Goal: Transaction & Acquisition: Purchase product/service

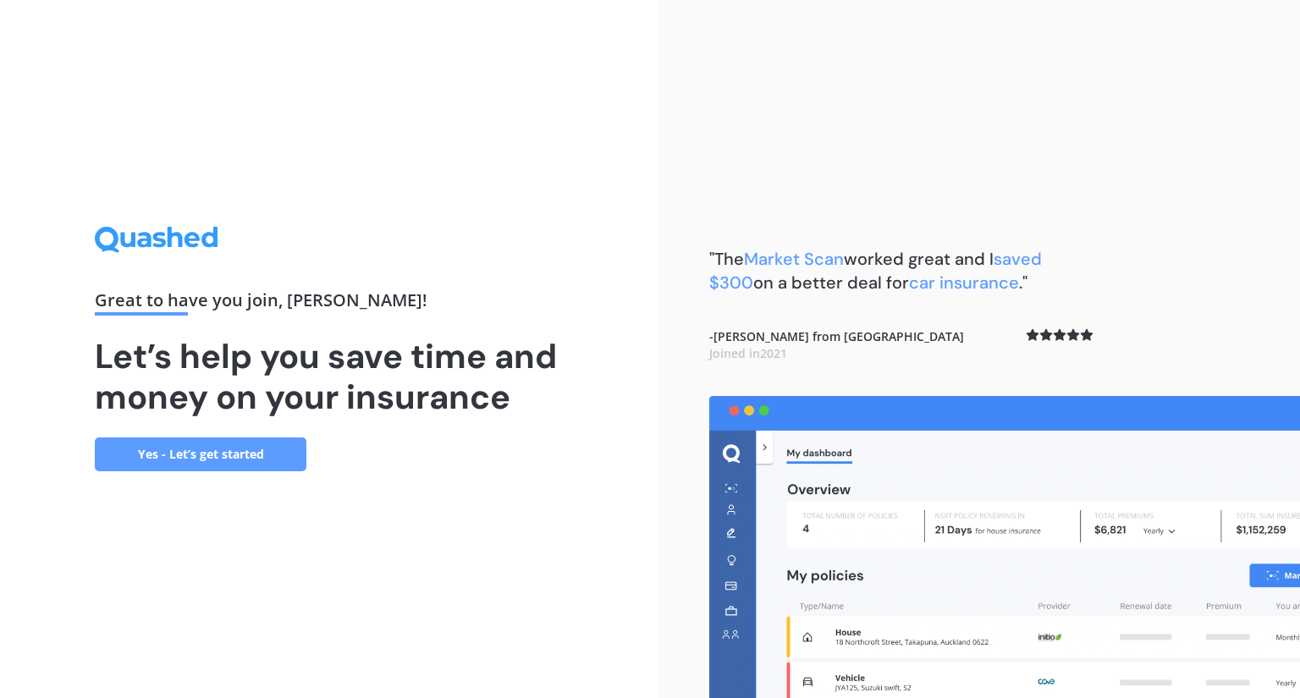
click at [237, 456] on link "Yes - Let’s get started" at bounding box center [201, 455] width 212 height 34
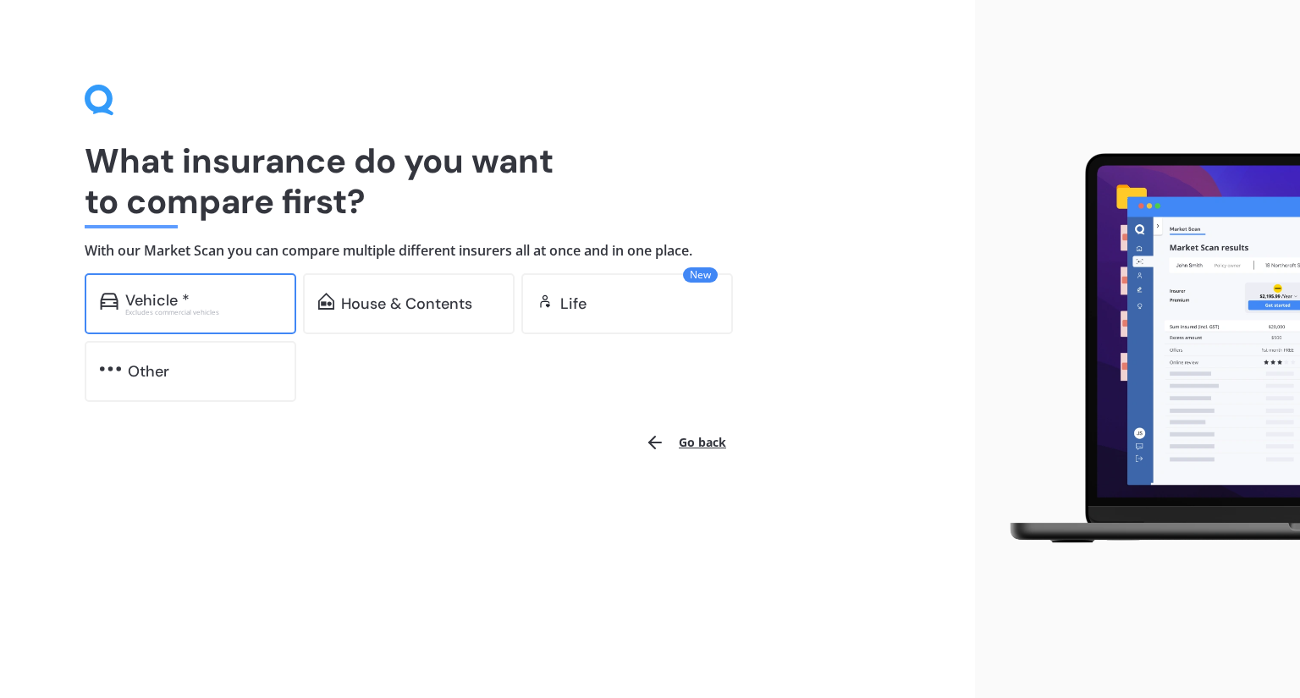
click at [196, 311] on div "Excludes commercial vehicles" at bounding box center [203, 312] width 156 height 7
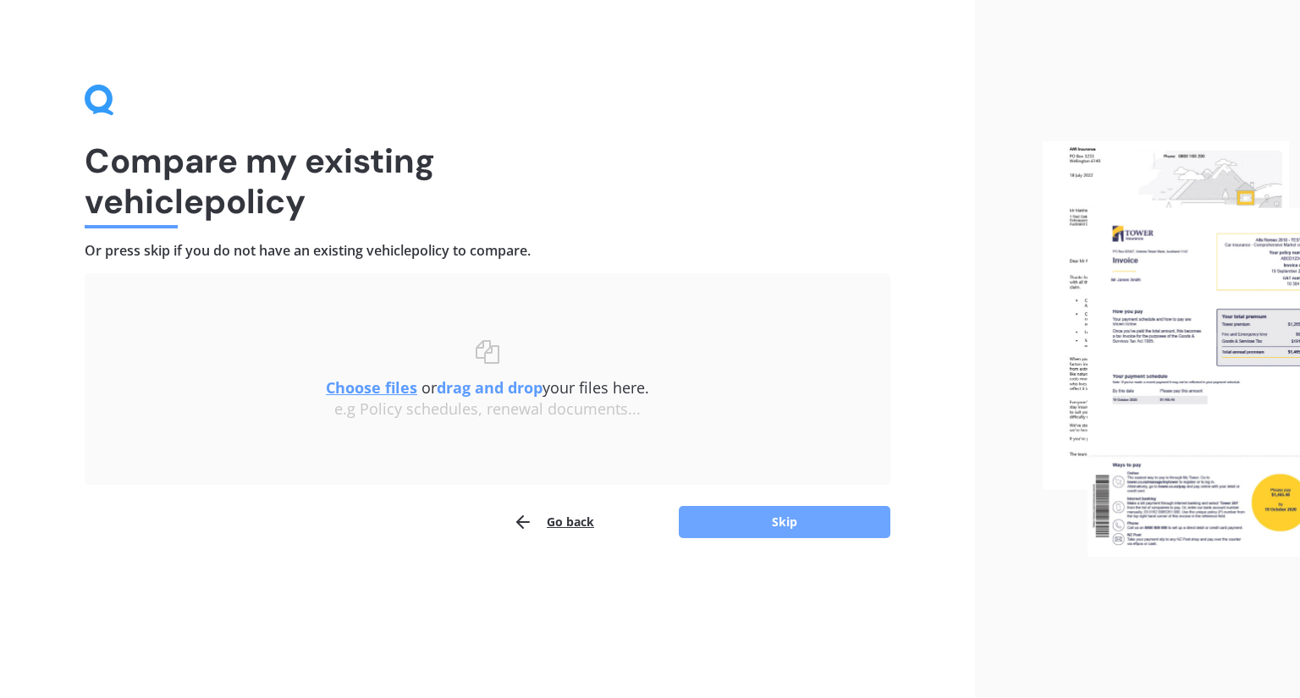
click at [713, 522] on button "Skip" at bounding box center [785, 522] width 212 height 32
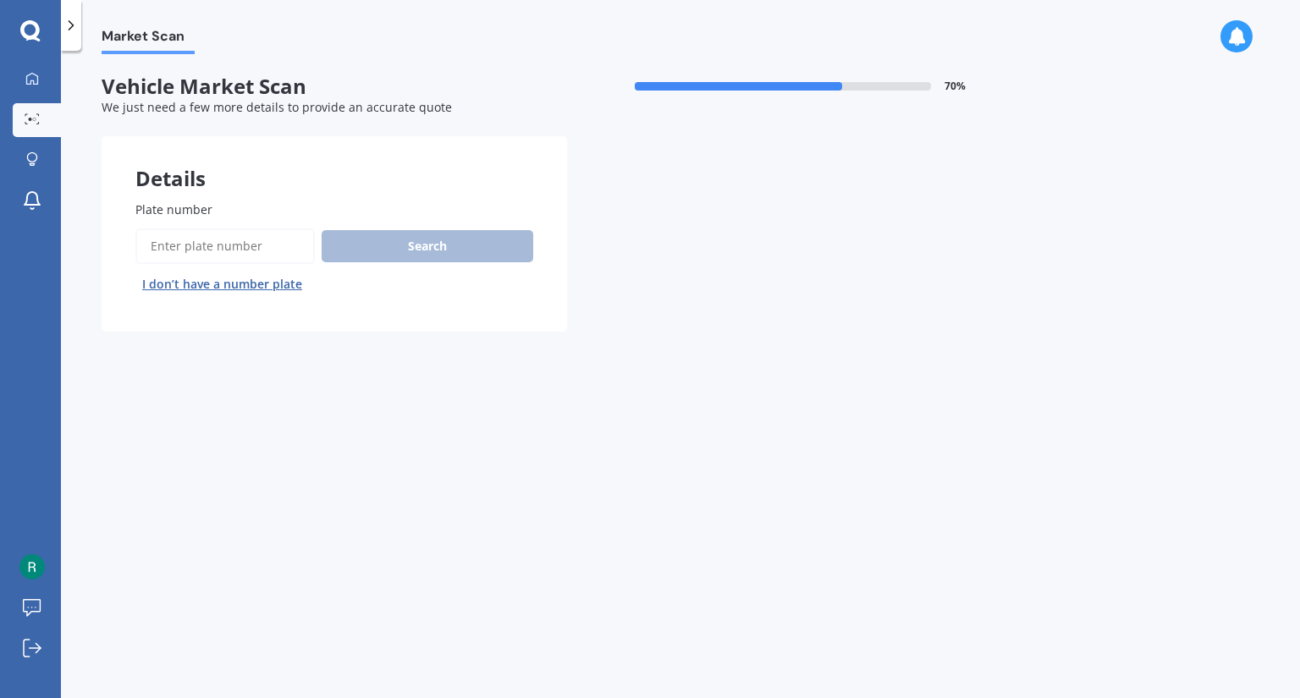
click at [293, 251] on input "Plate number" at bounding box center [224, 247] width 179 height 36
type input "MPw387"
click at [428, 246] on button "Search" at bounding box center [428, 246] width 212 height 32
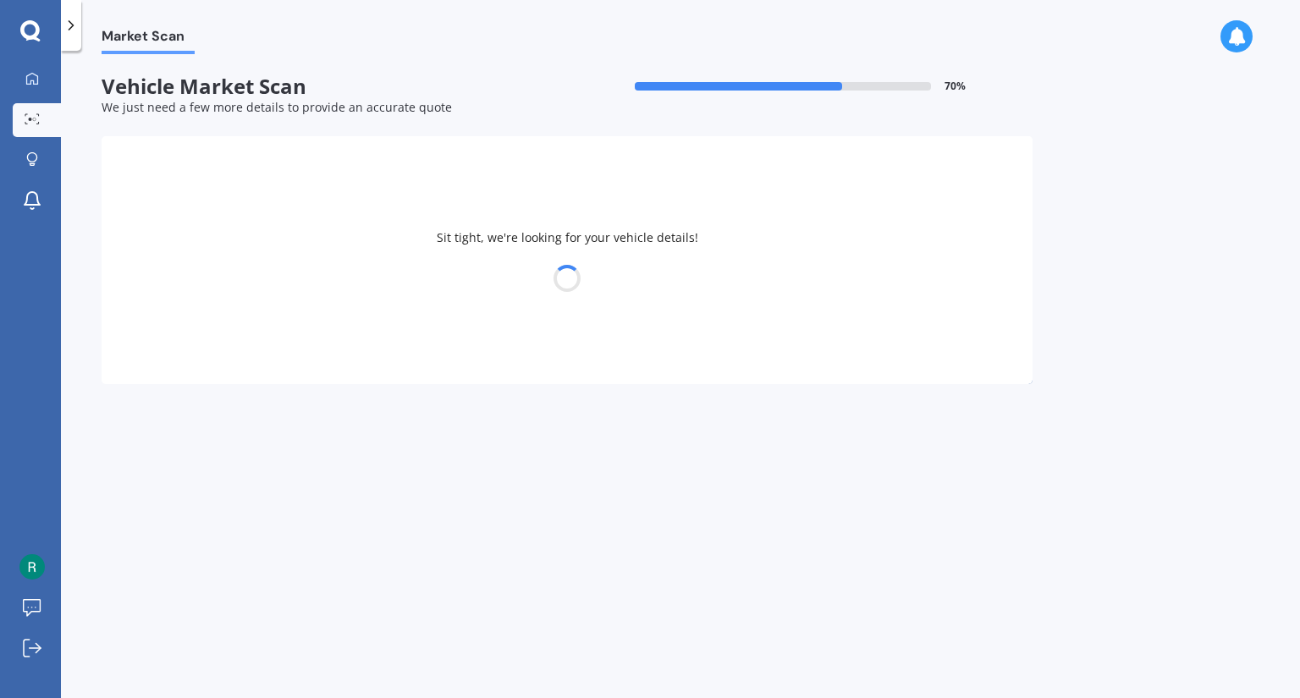
select select "MITSUBISHI"
select select "TRITON"
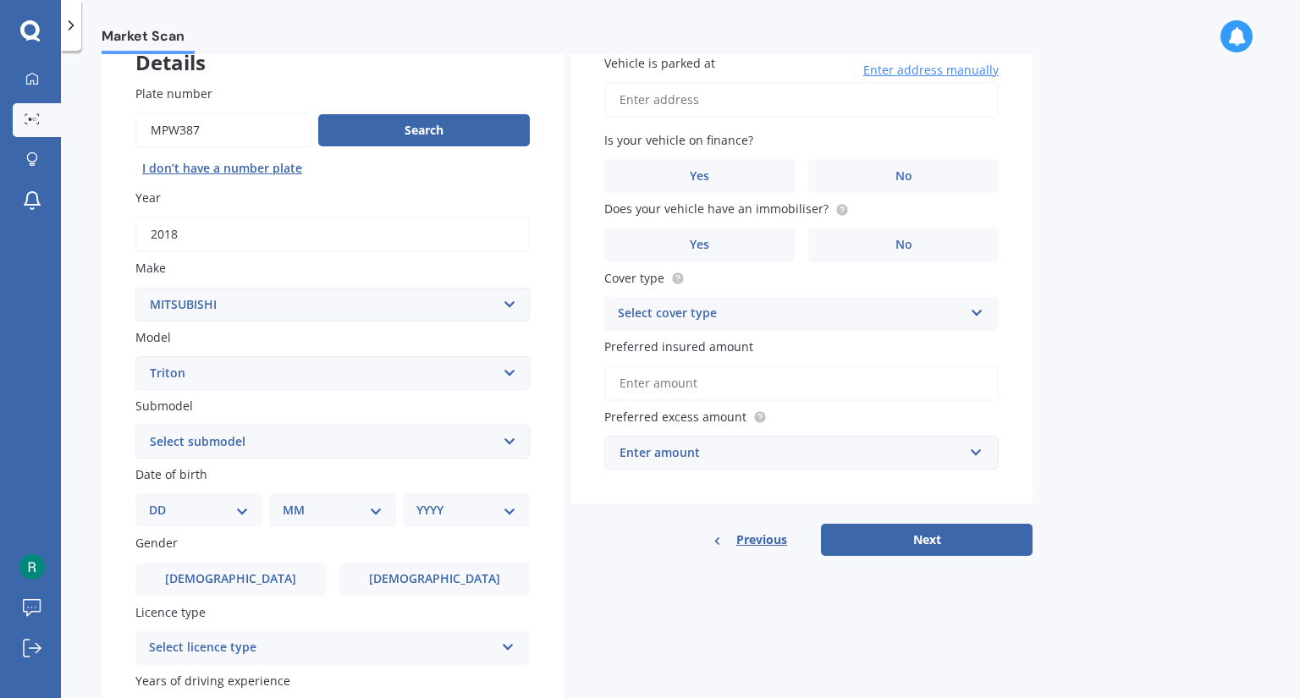
scroll to position [117, 0]
click at [310, 439] on select "Select submodel (All other) 2.4 Litre Petrol 2.5 CDI Diesel 2.8 CDI Diesel 3.2 …" at bounding box center [332, 441] width 395 height 34
select select "DC GLXR 6AT 2.4D/6MT"
click at [135, 425] on select "Select submodel (All other) 2.4 Litre Petrol 2.5 CDI Diesel 2.8 CDI Diesel 3.2 …" at bounding box center [332, 441] width 395 height 34
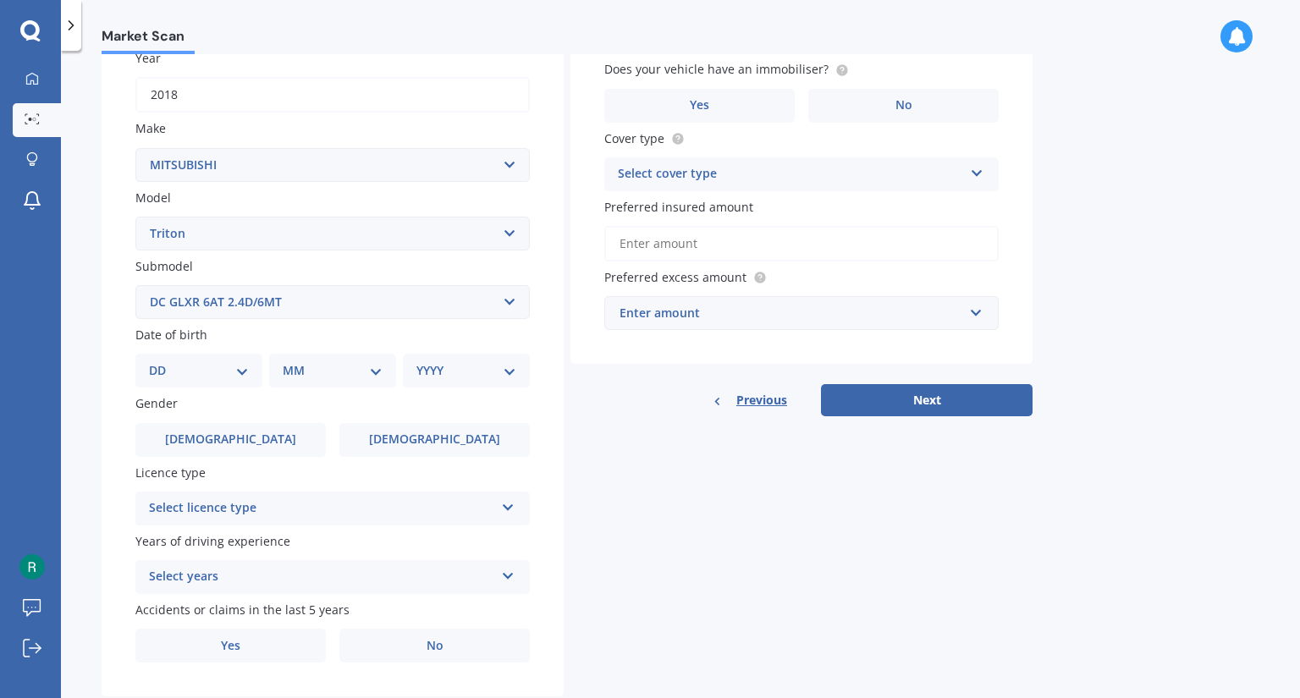
scroll to position [259, 0]
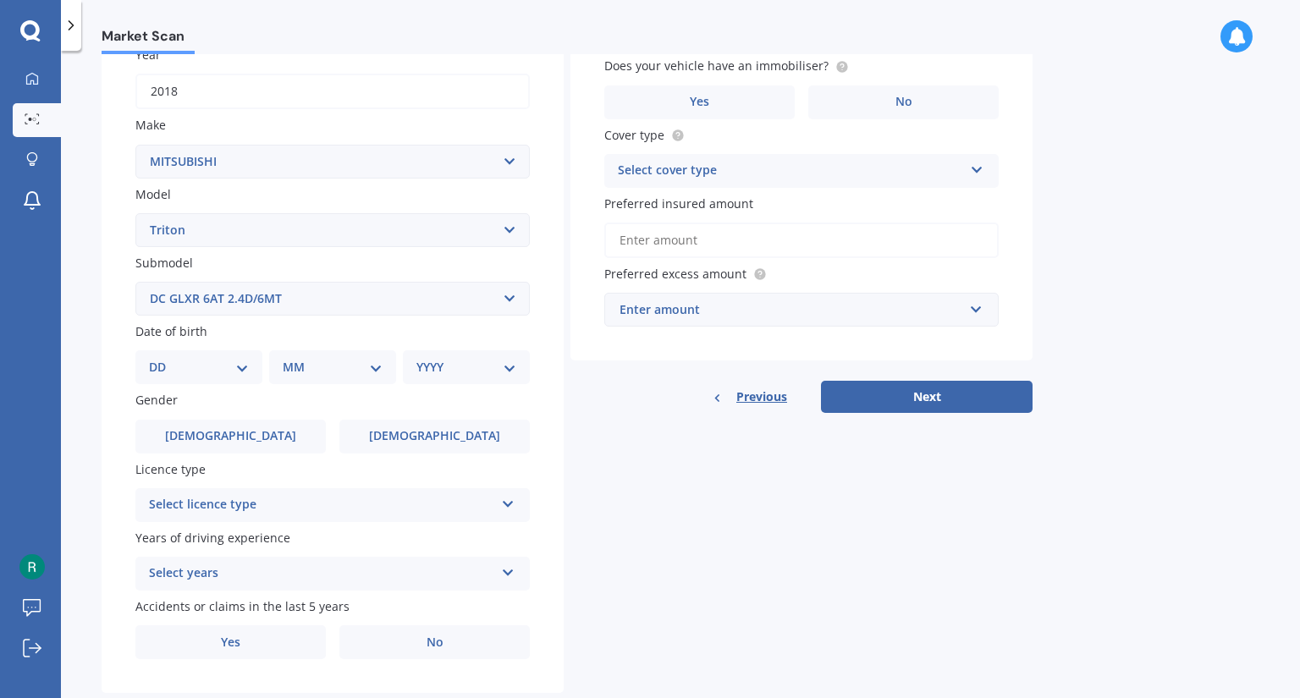
click at [235, 368] on select "DD 01 02 03 04 05 06 07 08 09 10 11 12 13 14 15 16 17 18 19 20 21 22 23 24 25 2…" at bounding box center [199, 367] width 100 height 19
select select "29"
click at [163, 359] on select "DD 01 02 03 04 05 06 07 08 09 10 11 12 13 14 15 16 17 18 19 20 21 22 23 24 25 2…" at bounding box center [199, 367] width 100 height 19
click at [352, 366] on select "MM 01 02 03 04 05 06 07 08 09 10 11 12" at bounding box center [336, 367] width 93 height 19
select select "08"
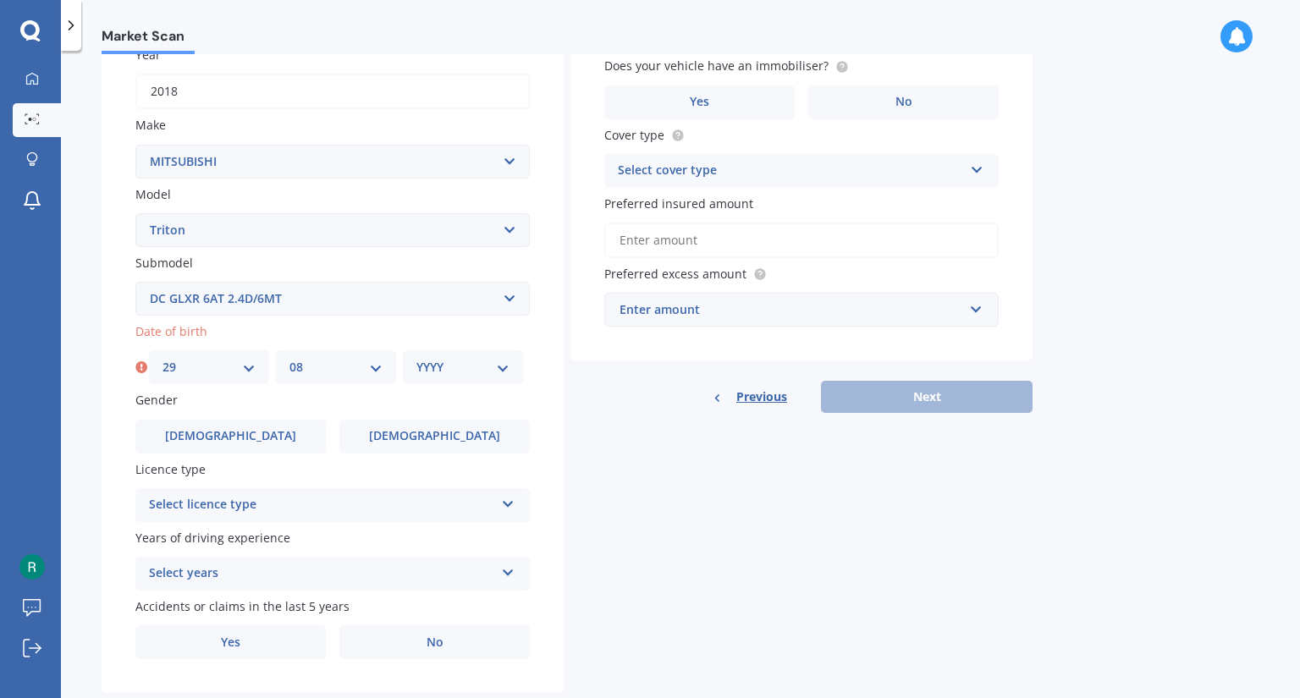
click at [290, 359] on select "MM 01 02 03 04 05 06 07 08 09 10 11 12" at bounding box center [336, 367] width 93 height 19
click at [464, 360] on select "YYYY 2025 2024 2023 2022 2021 2020 2019 2018 2017 2016 2015 2014 2013 2012 2011…" at bounding box center [463, 367] width 93 height 19
select select "1987"
click at [417, 359] on select "YYYY 2025 2024 2023 2022 2021 2020 2019 2018 2017 2016 2015 2014 2013 2012 2011…" at bounding box center [463, 367] width 93 height 19
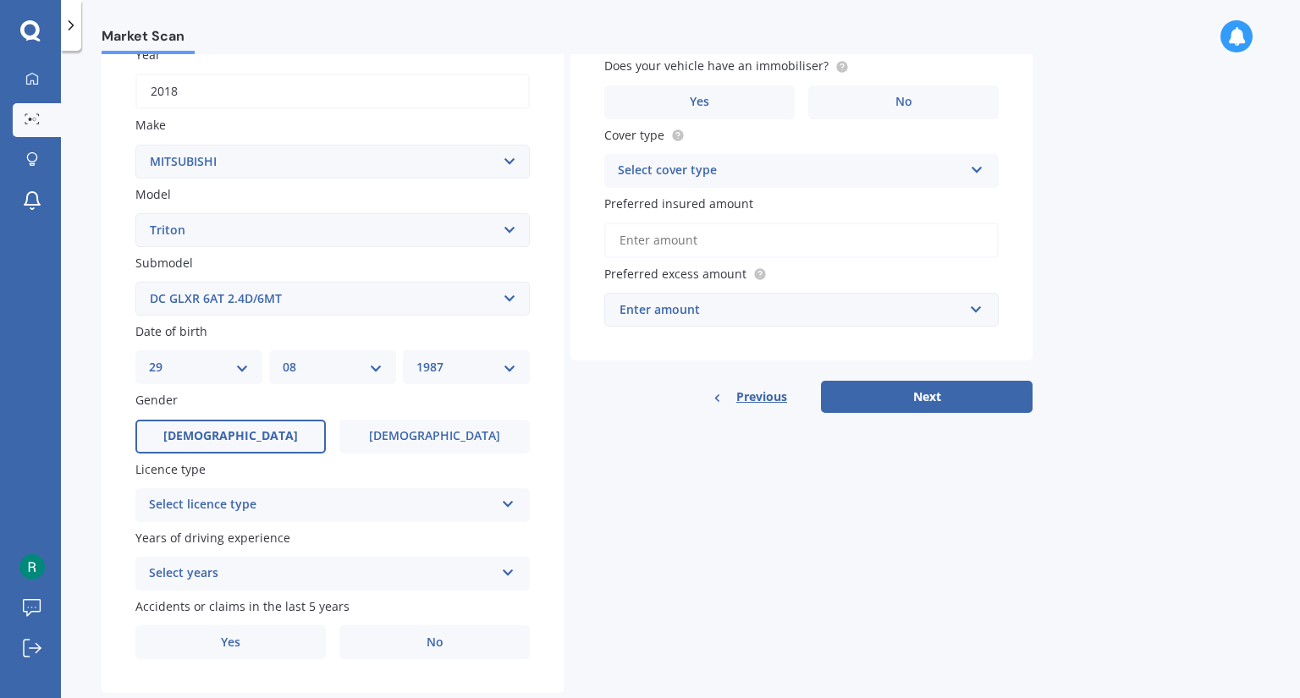
click at [296, 433] on label "[DEMOGRAPHIC_DATA]" at bounding box center [230, 437] width 190 height 34
click at [0, 0] on input "[DEMOGRAPHIC_DATA]" at bounding box center [0, 0] width 0 height 0
click at [293, 510] on div "Select licence type" at bounding box center [321, 505] width 345 height 20
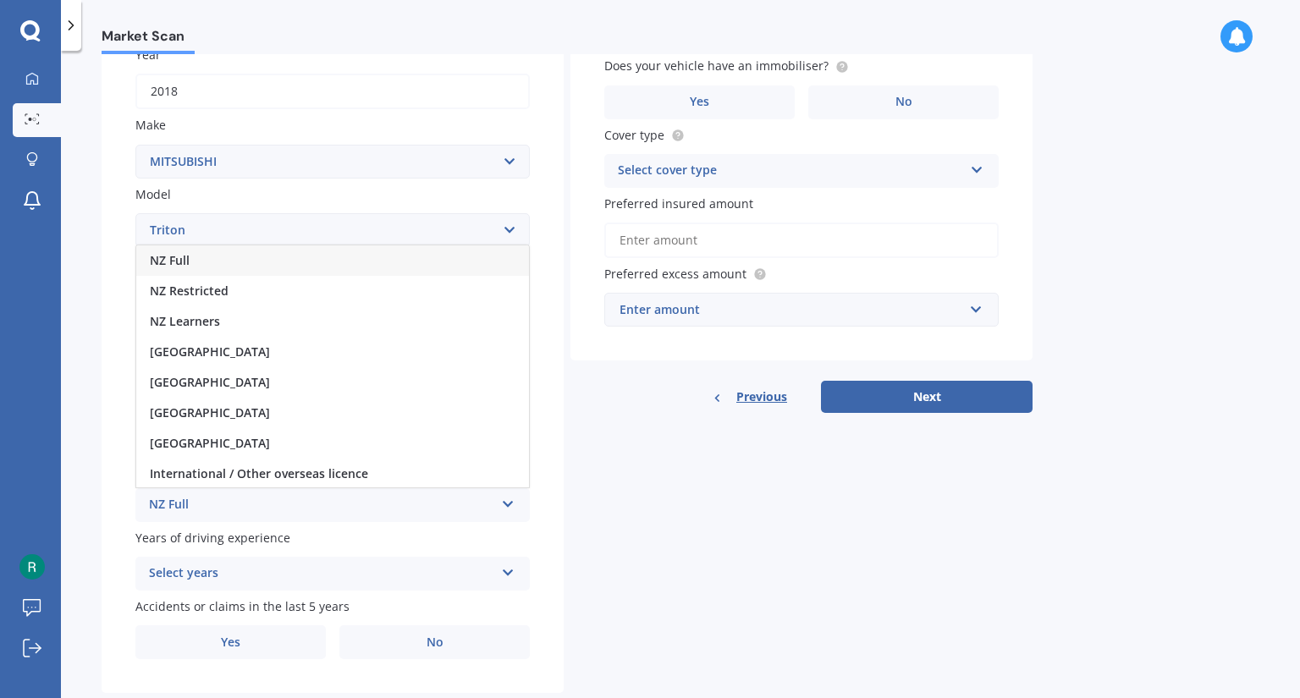
click at [171, 274] on div "NZ Full" at bounding box center [332, 261] width 393 height 30
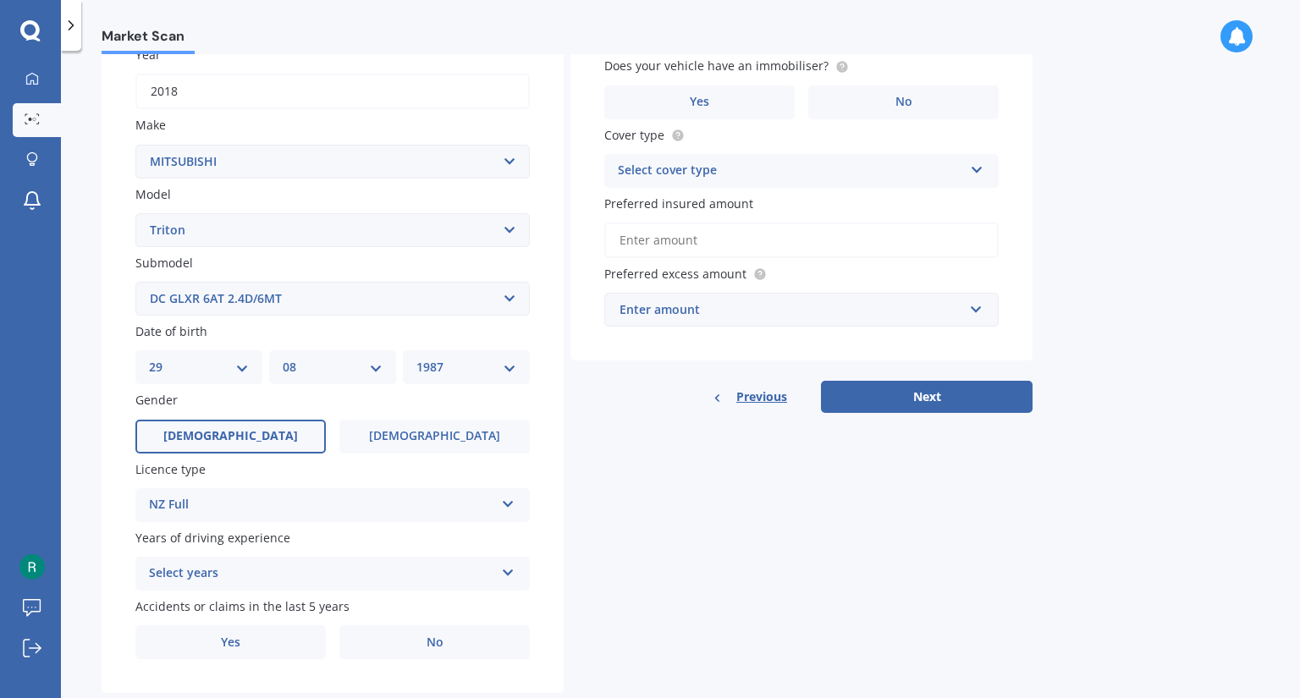
click at [211, 575] on div "Select years" at bounding box center [321, 574] width 345 height 20
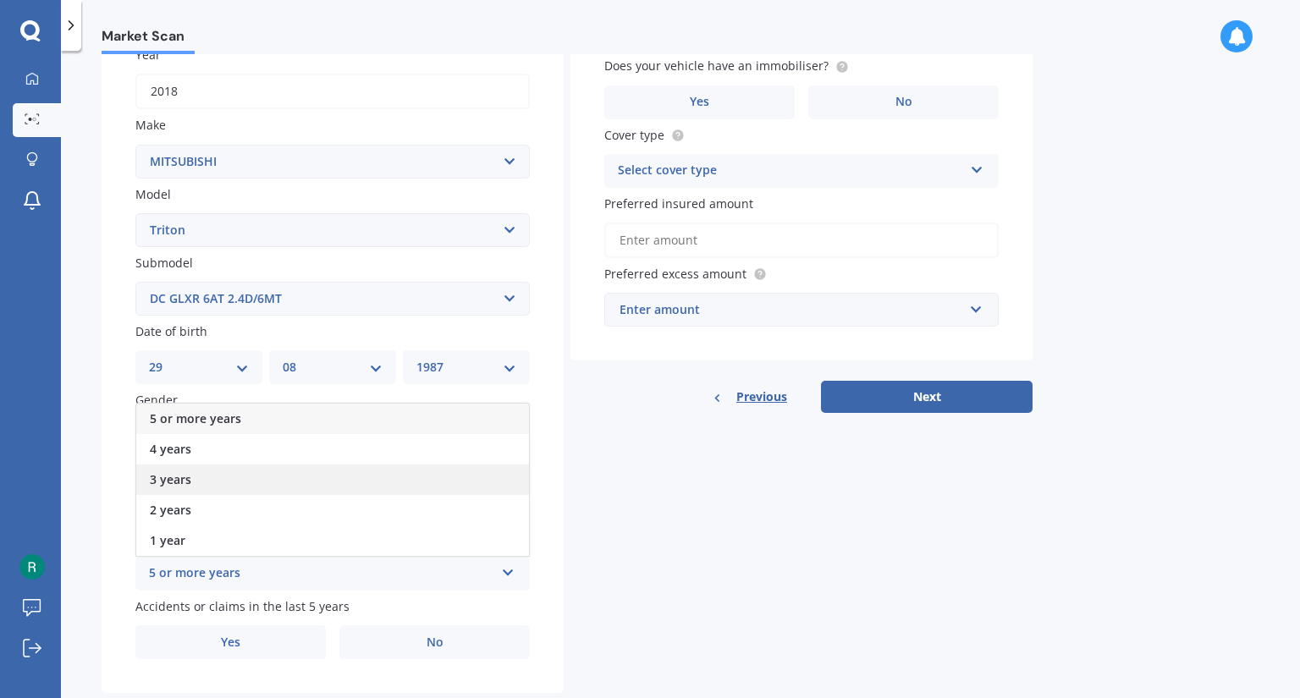
scroll to position [300, 0]
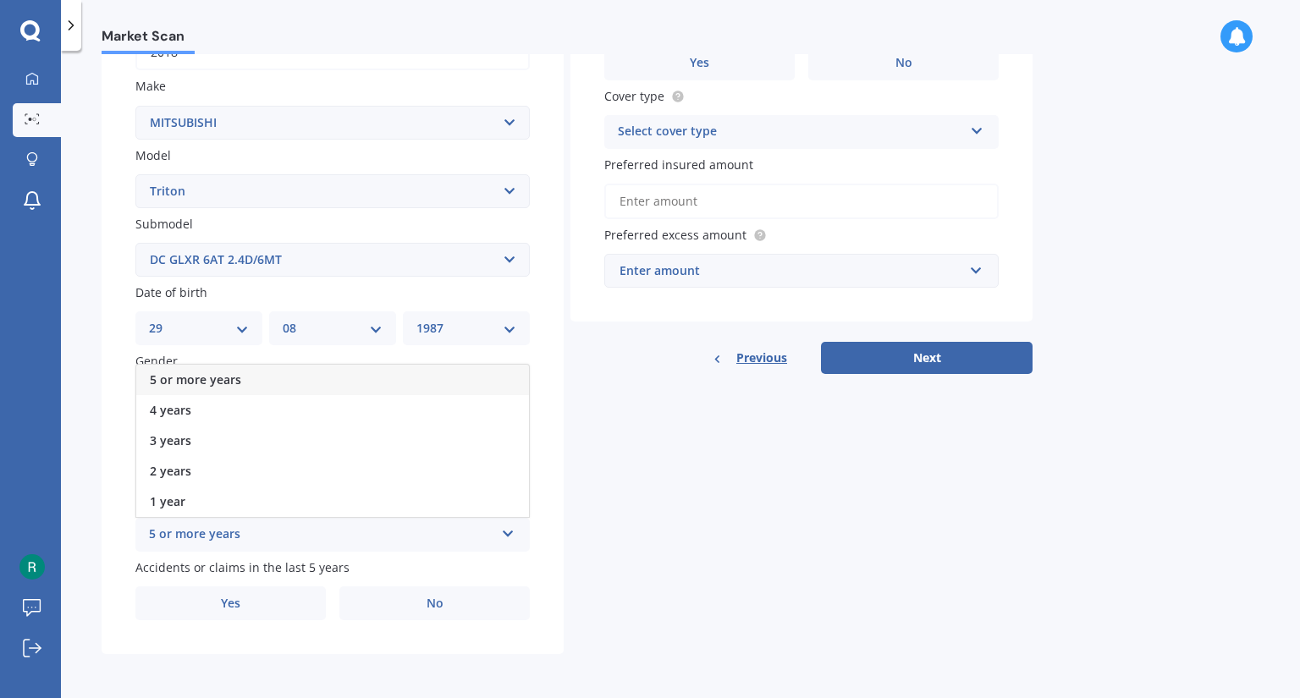
click at [216, 384] on span "5 or more years" at bounding box center [195, 380] width 91 height 16
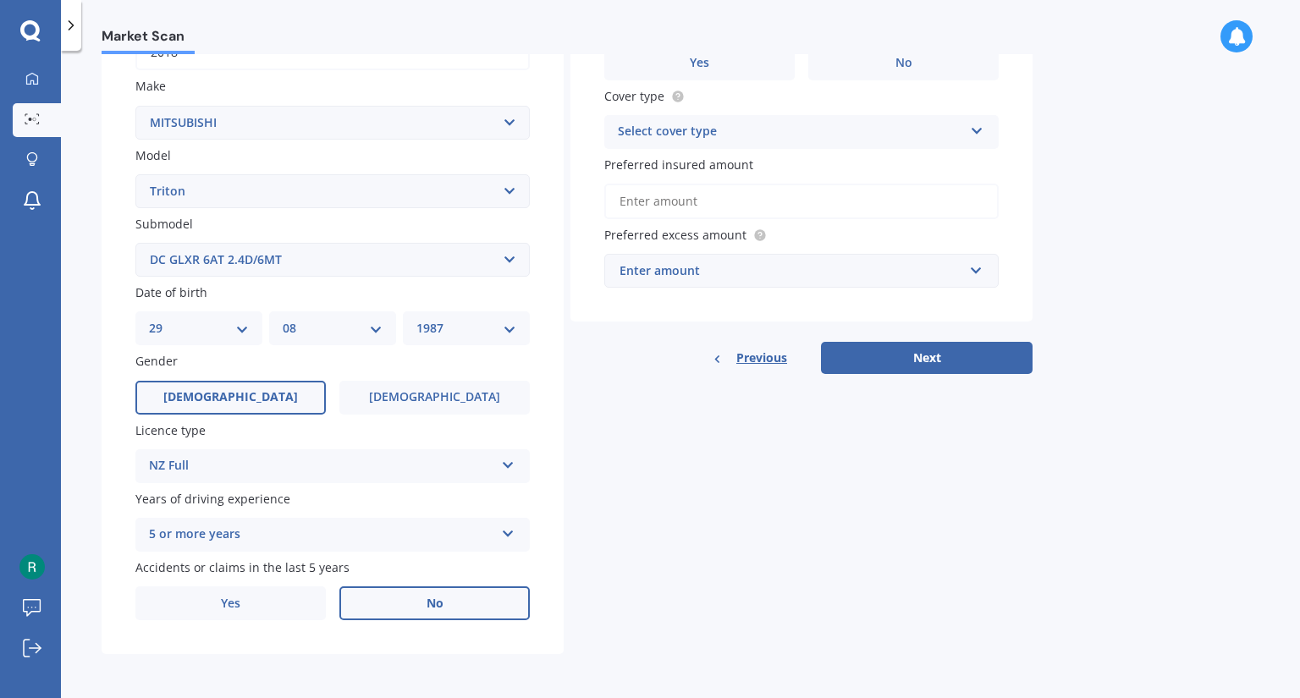
click at [393, 599] on label "No" at bounding box center [435, 604] width 190 height 34
click at [0, 0] on input "No" at bounding box center [0, 0] width 0 height 0
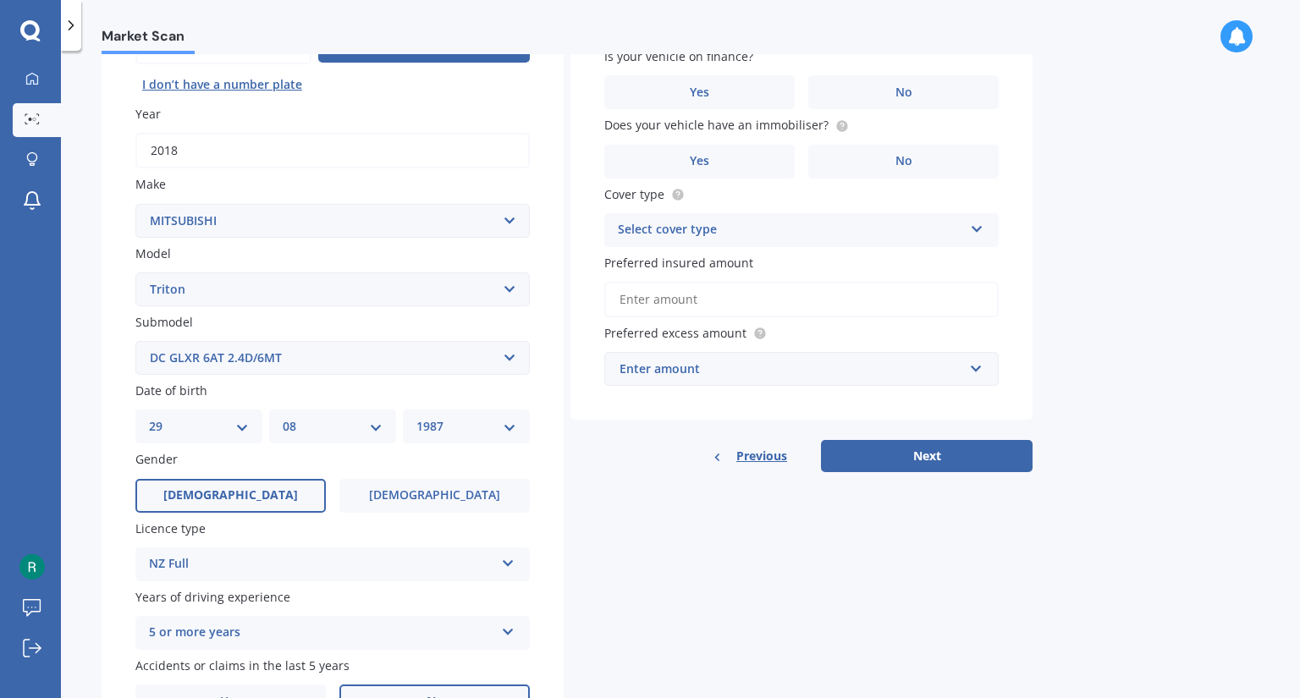
scroll to position [0, 0]
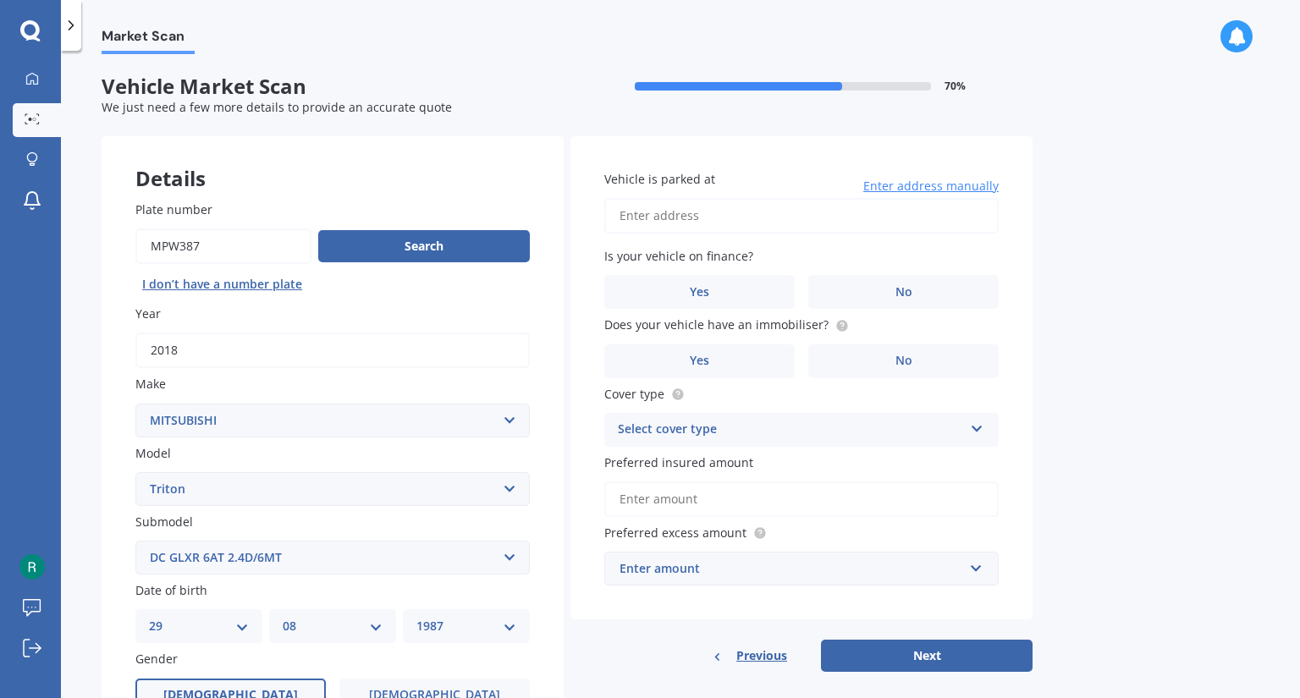
click at [709, 224] on input "Vehicle is parked at" at bounding box center [801, 216] width 395 height 36
type input "[STREET_ADDRESS]"
click at [847, 290] on label "No" at bounding box center [904, 292] width 190 height 34
click at [0, 0] on input "No" at bounding box center [0, 0] width 0 height 0
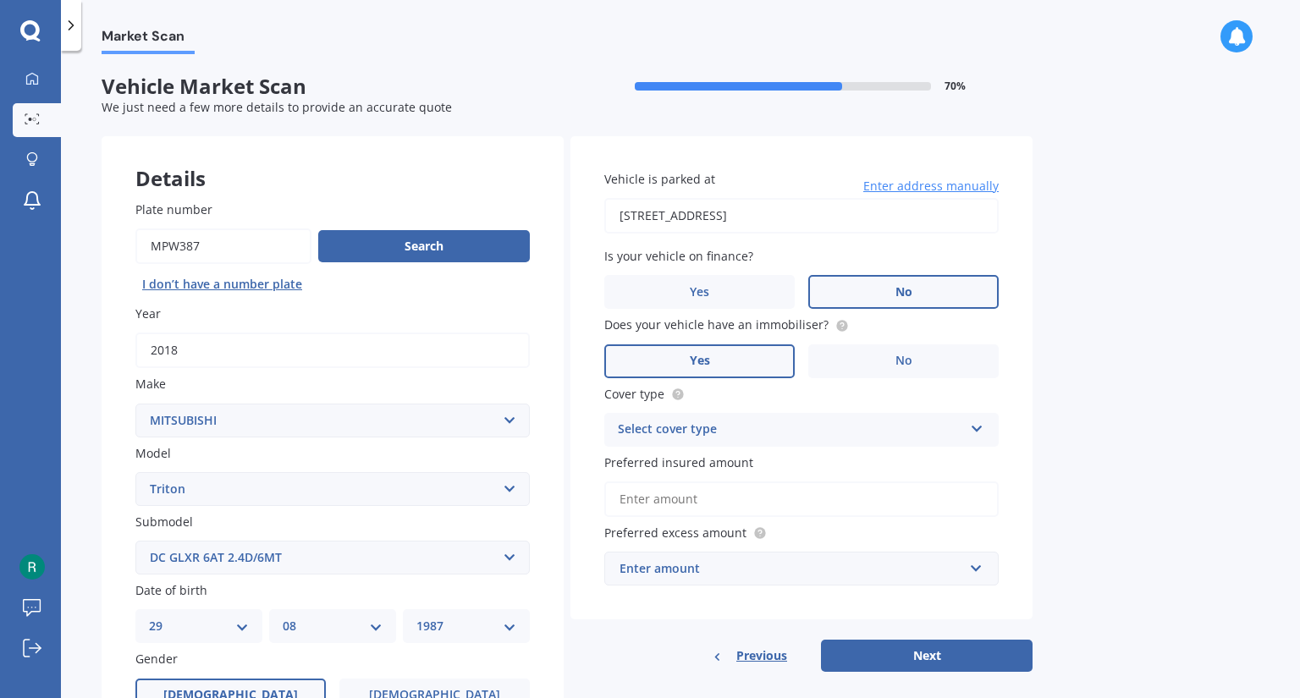
click at [757, 351] on label "Yes" at bounding box center [699, 362] width 190 height 34
click at [0, 0] on input "Yes" at bounding box center [0, 0] width 0 height 0
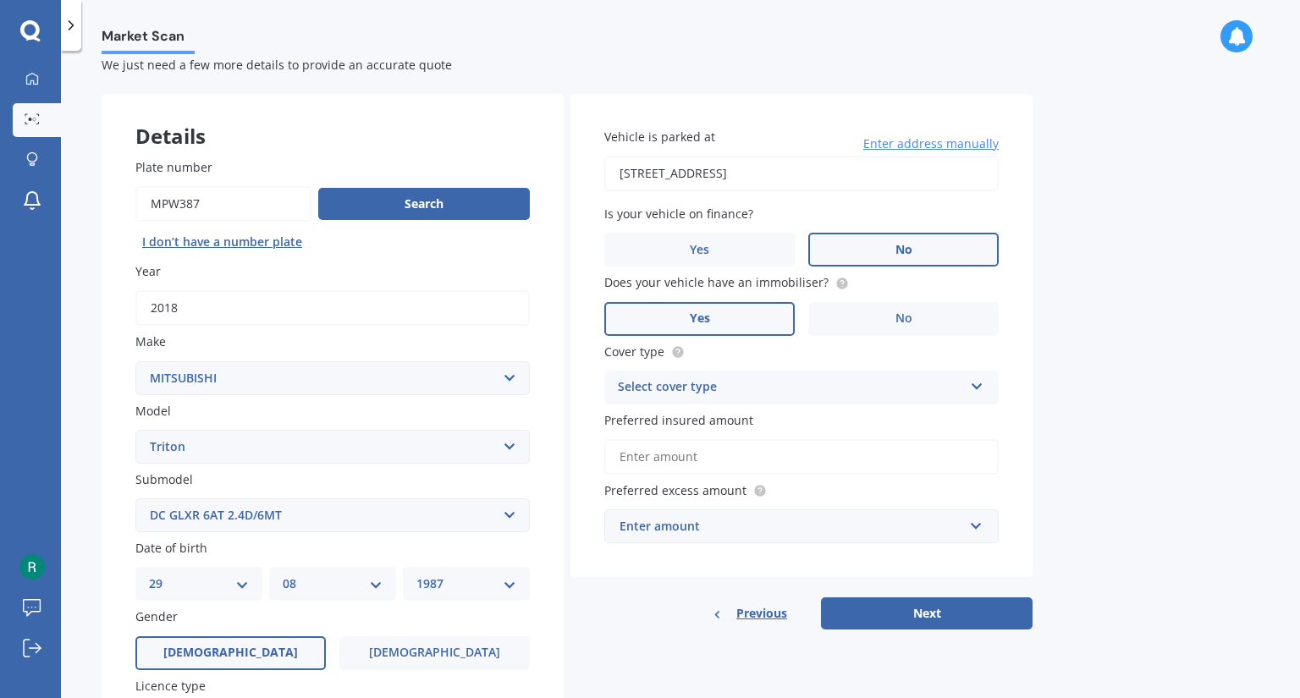
click at [750, 384] on div "Select cover type" at bounding box center [790, 388] width 345 height 20
click at [749, 384] on div "Comprehensive" at bounding box center [790, 388] width 345 height 20
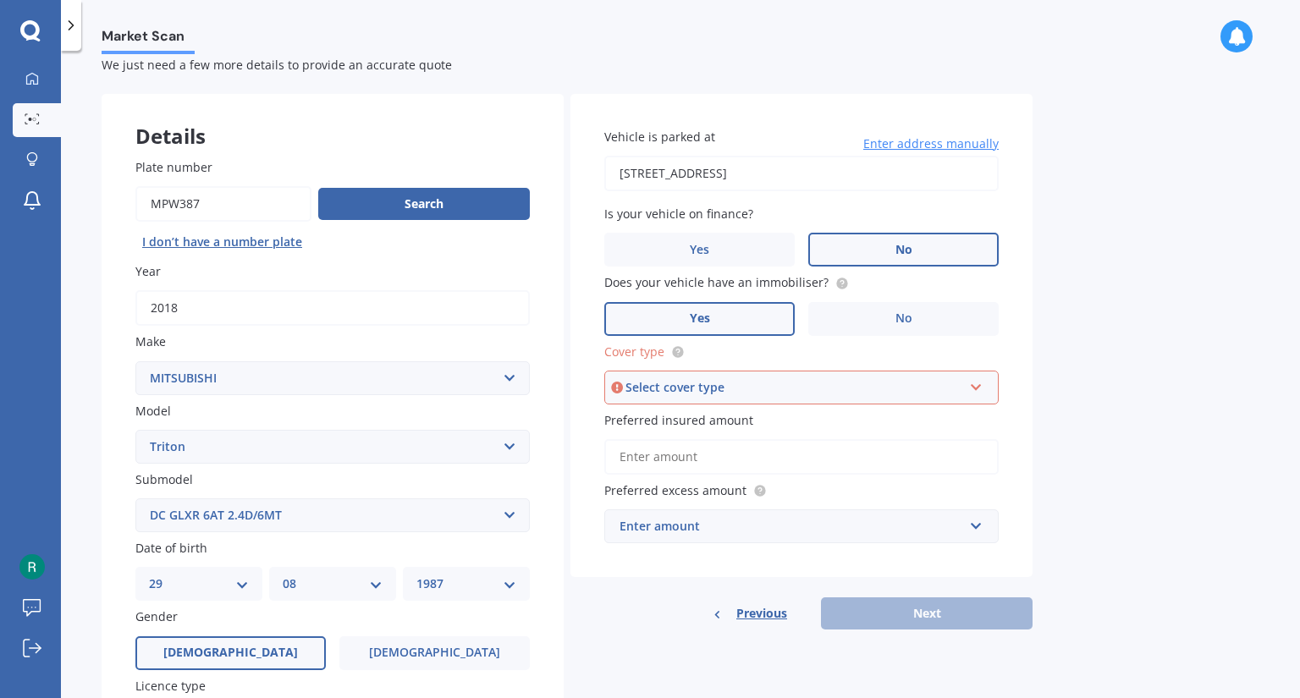
click at [742, 391] on div "Select cover type" at bounding box center [794, 387] width 337 height 19
click at [695, 422] on span "Comprehensive" at bounding box center [665, 419] width 90 height 16
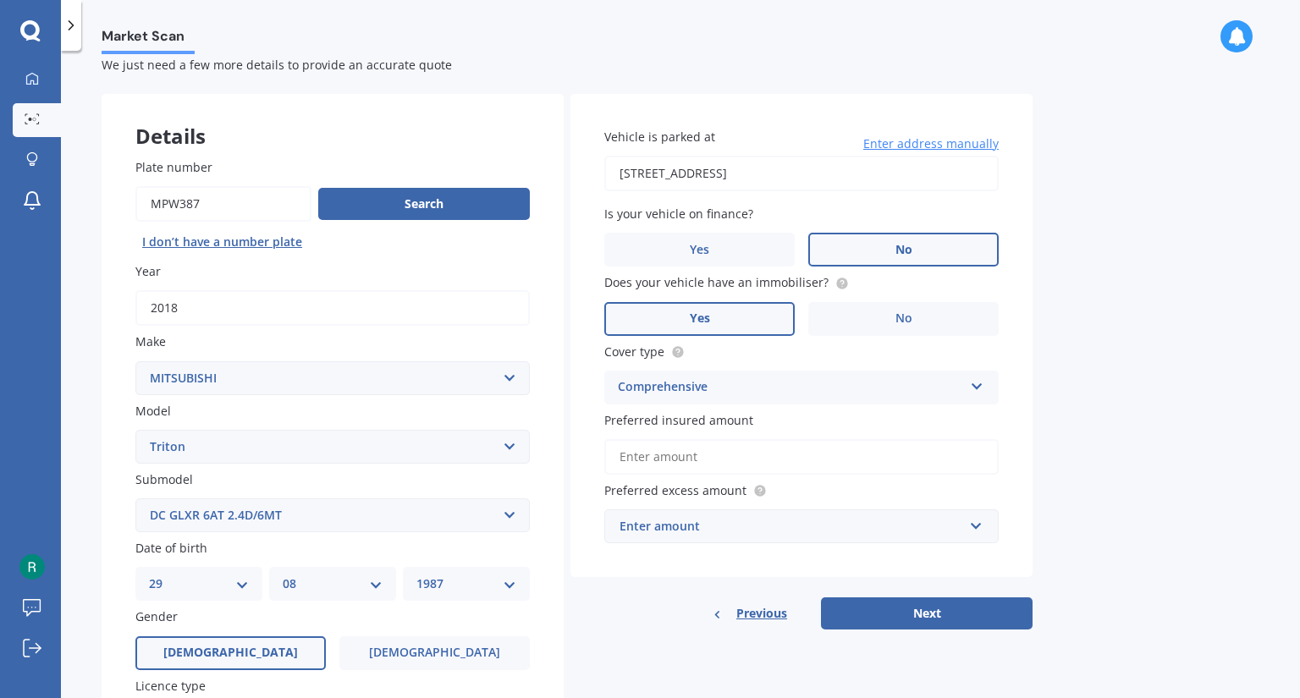
click at [710, 455] on input "Preferred insured amount" at bounding box center [801, 457] width 395 height 36
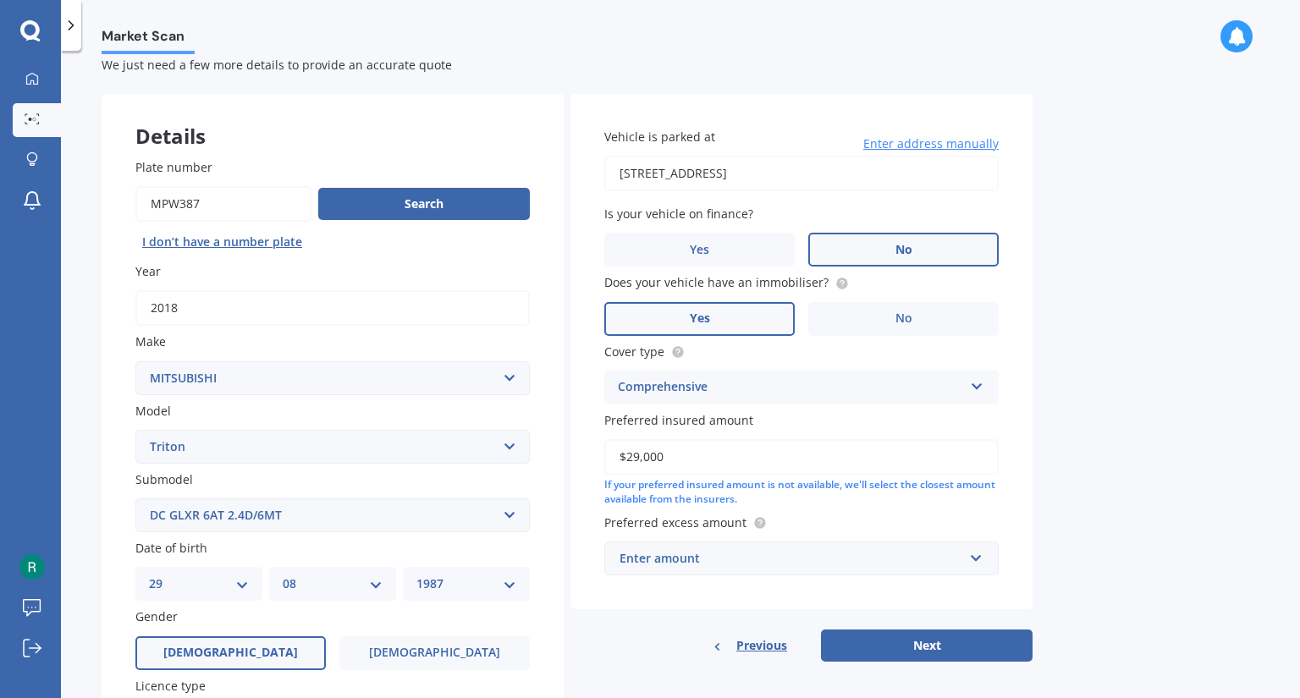
scroll to position [139, 0]
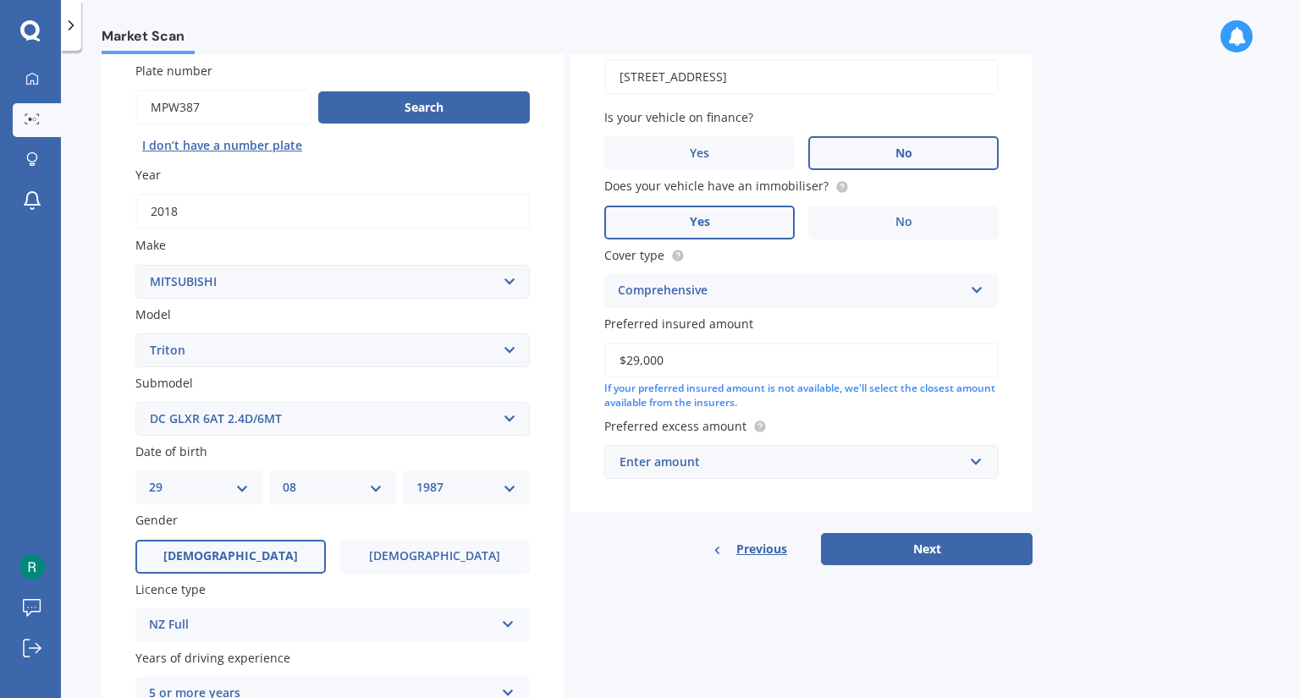
type input "$29,000"
click at [754, 461] on div "Enter amount" at bounding box center [792, 462] width 344 height 19
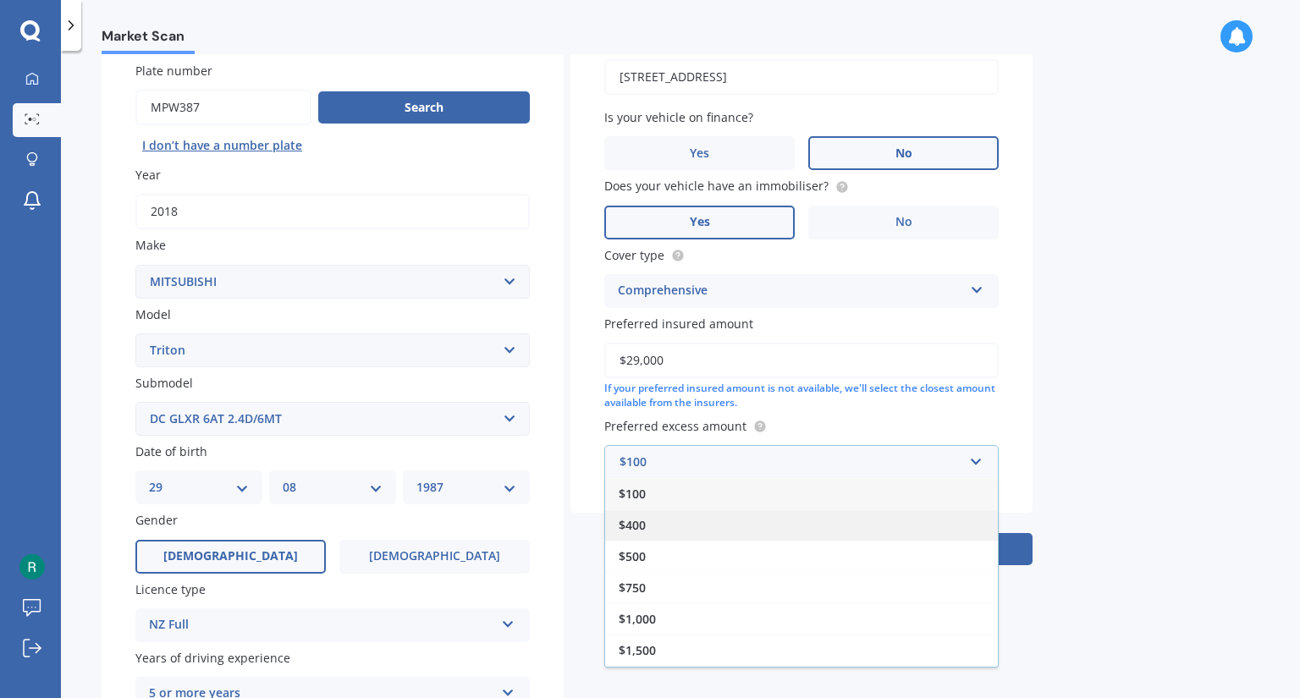
click at [655, 535] on div "$400" at bounding box center [801, 525] width 393 height 31
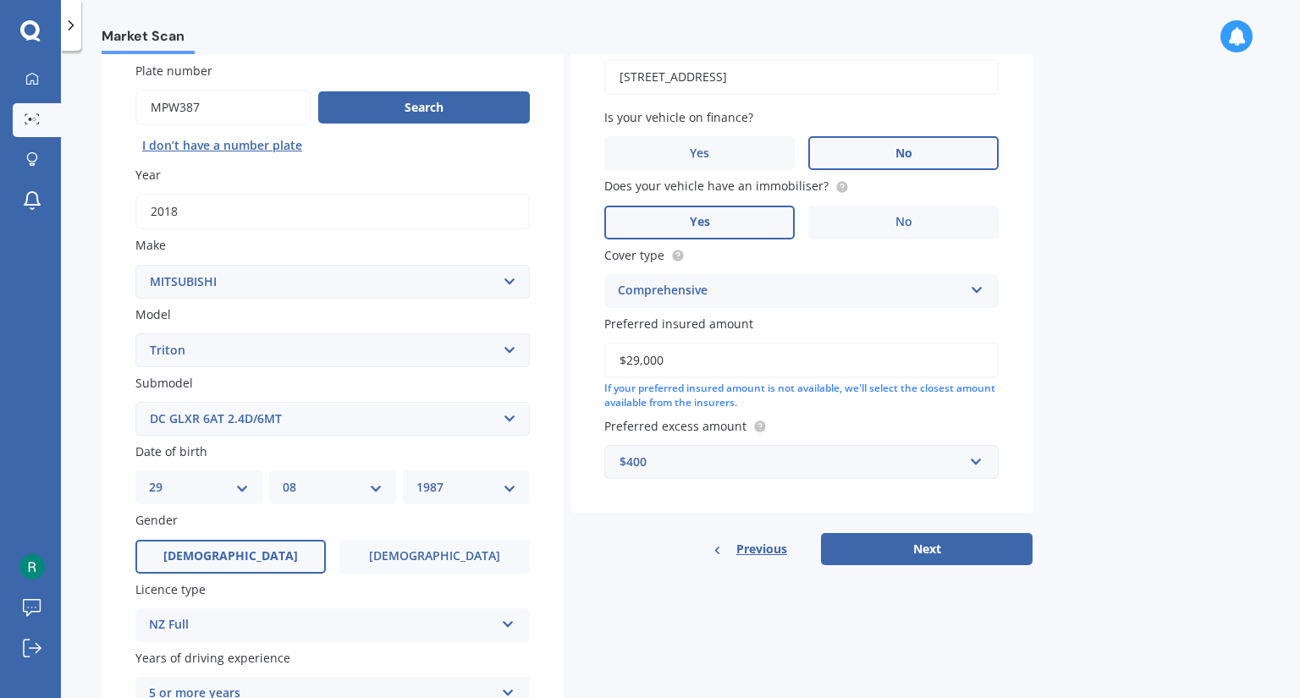
click at [654, 463] on div "$400" at bounding box center [792, 462] width 344 height 19
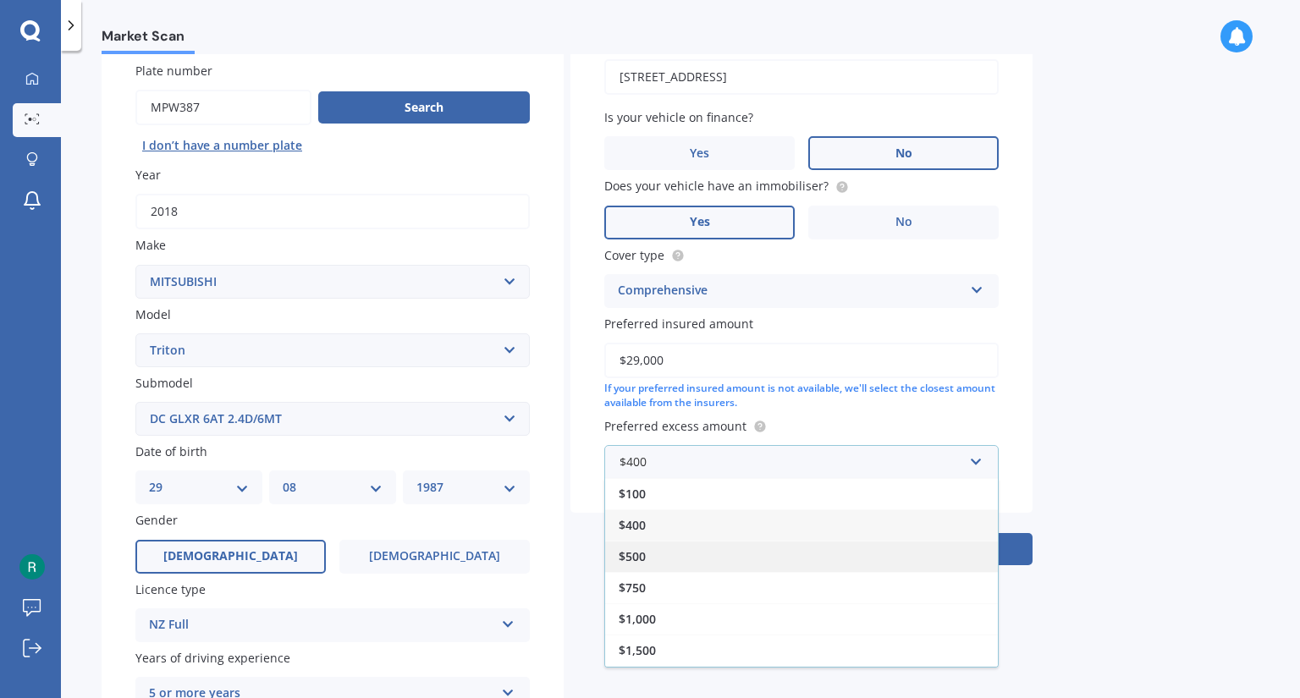
click at [632, 561] on span "$500" at bounding box center [632, 557] width 27 height 16
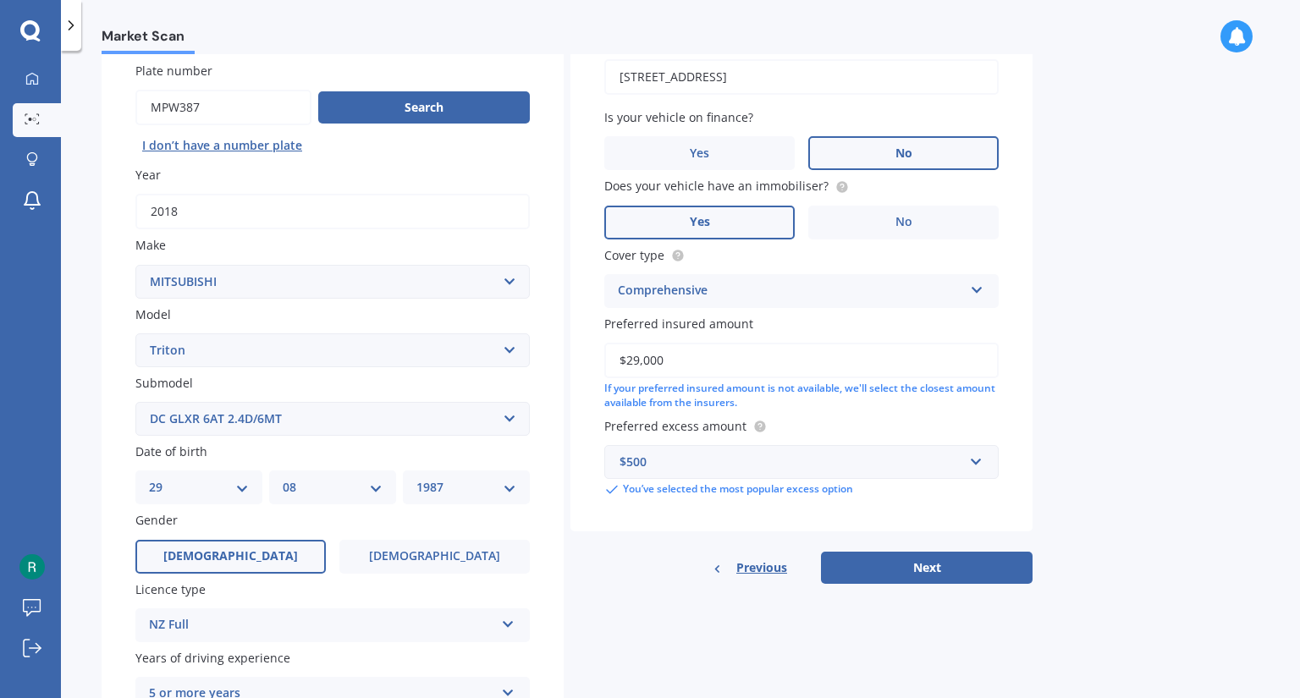
click at [655, 463] on div "$500" at bounding box center [792, 462] width 344 height 19
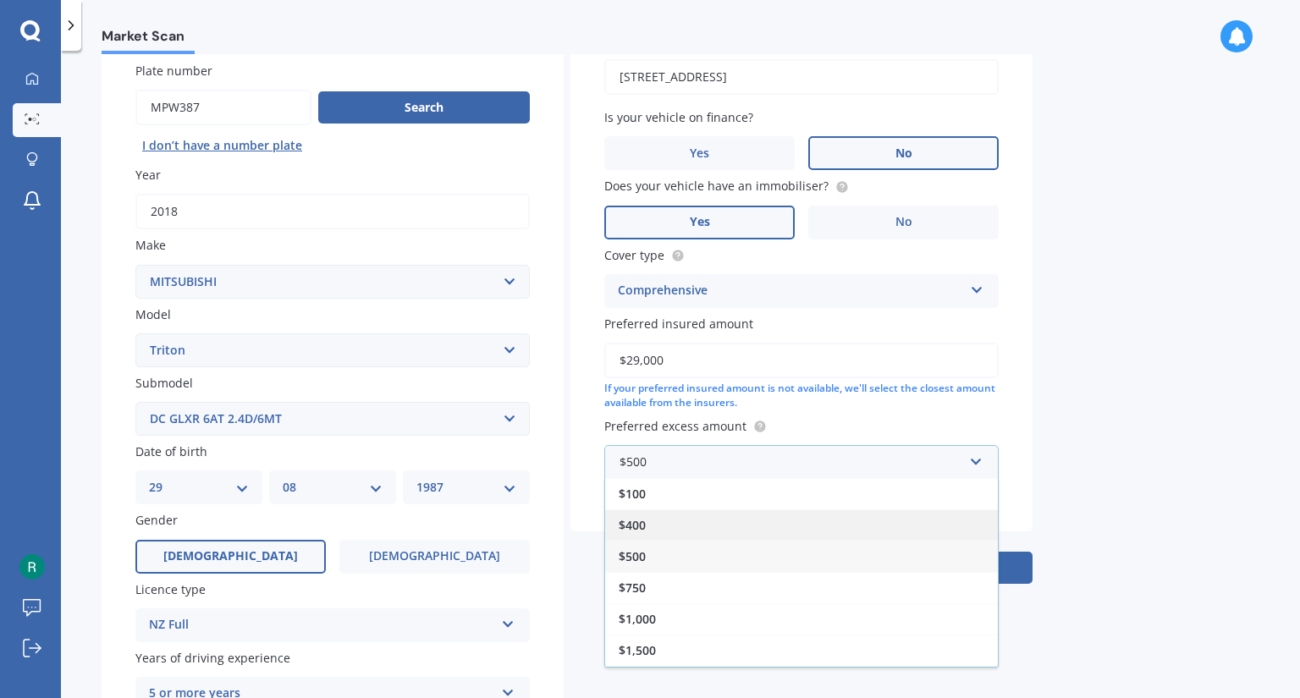
click at [636, 533] on span "$400" at bounding box center [632, 525] width 27 height 16
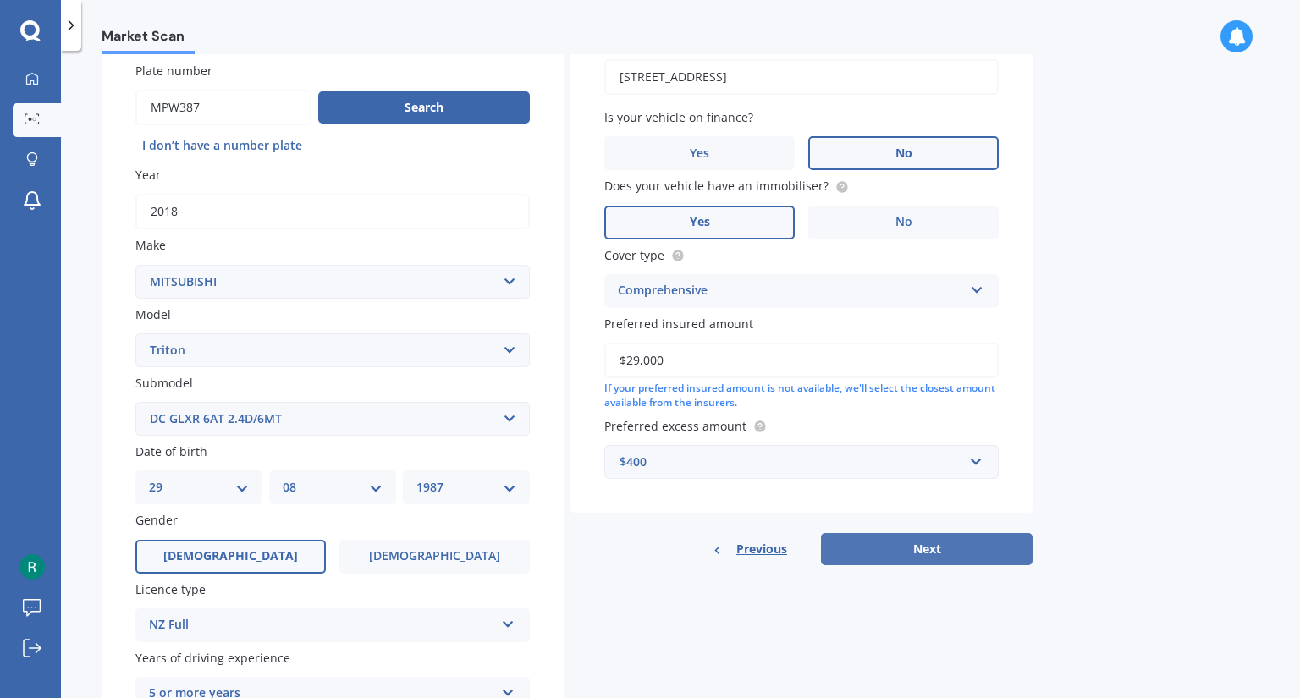
click at [881, 546] on button "Next" at bounding box center [927, 549] width 212 height 32
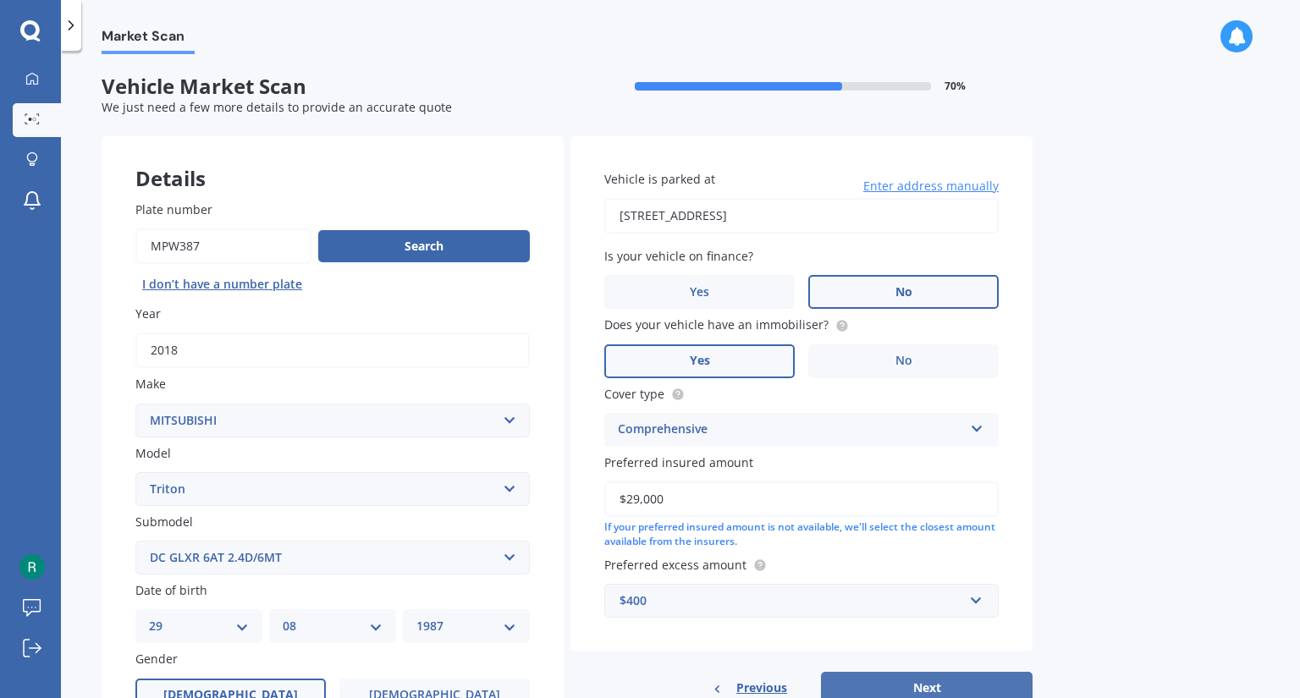
select select "29"
select select "08"
select select "1987"
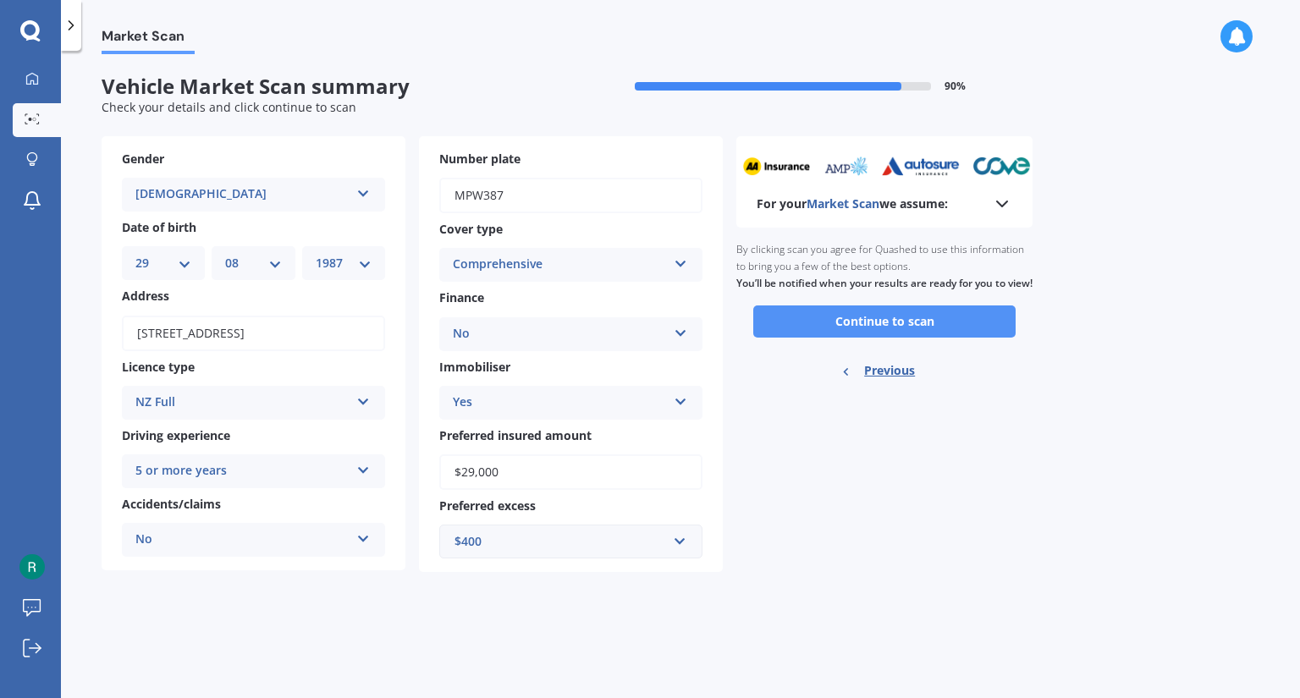
click at [933, 337] on button "Continue to scan" at bounding box center [885, 322] width 262 height 32
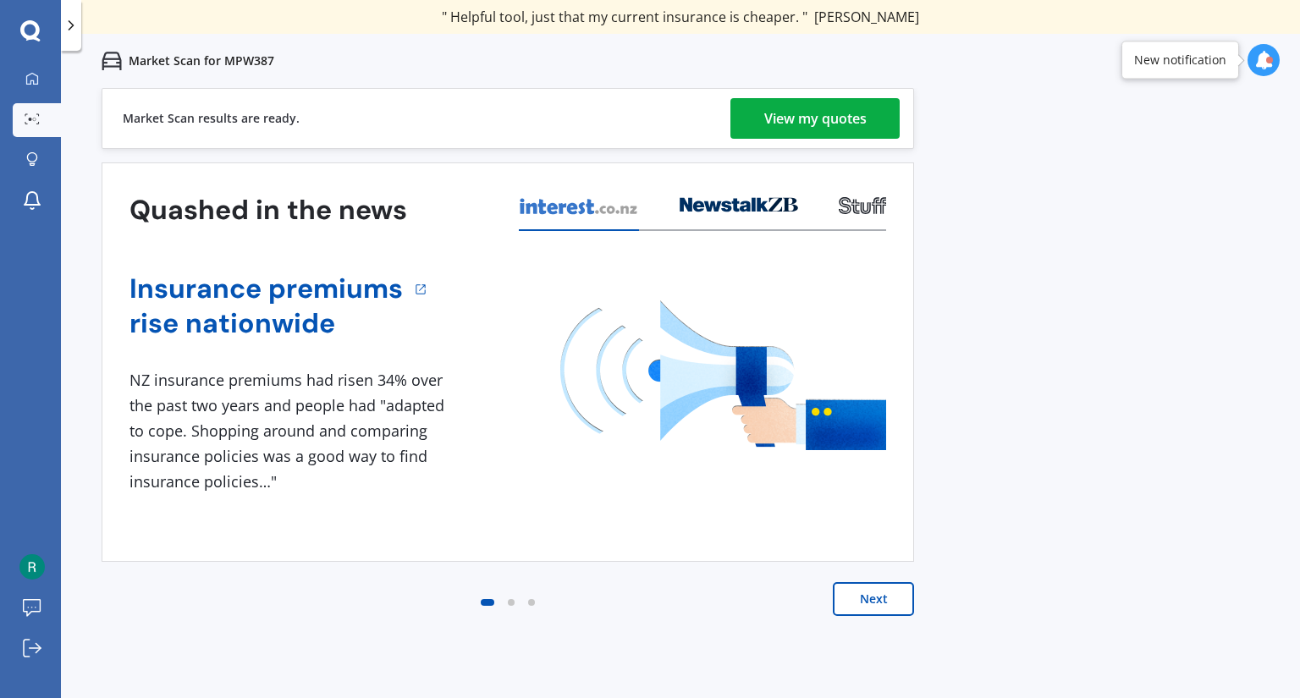
click at [853, 119] on div "View my quotes" at bounding box center [816, 118] width 102 height 41
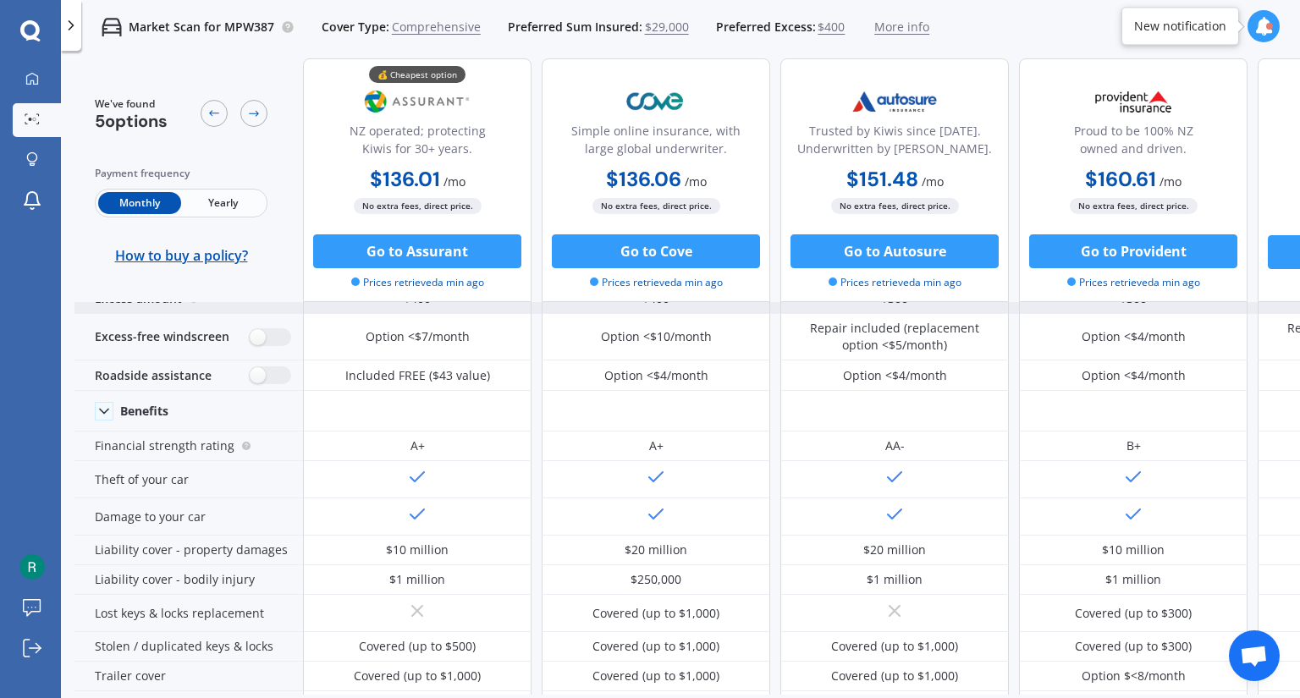
scroll to position [62, 0]
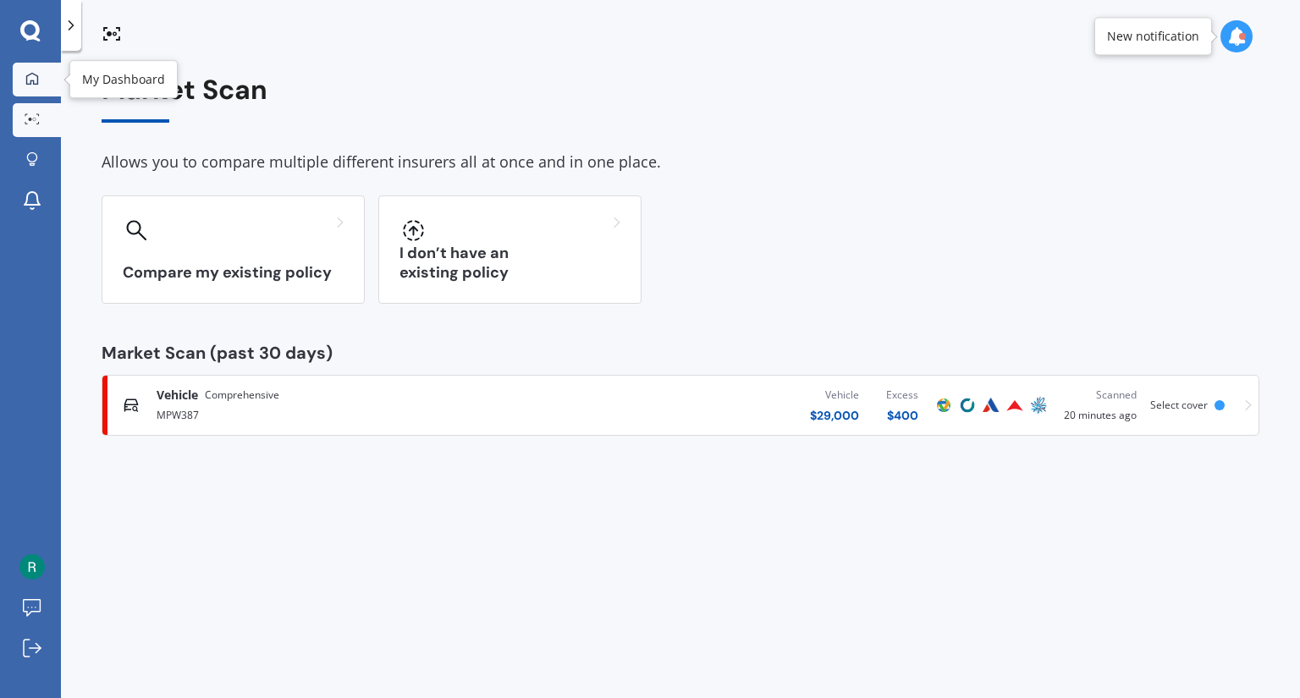
click at [25, 84] on div at bounding box center [31, 79] width 25 height 15
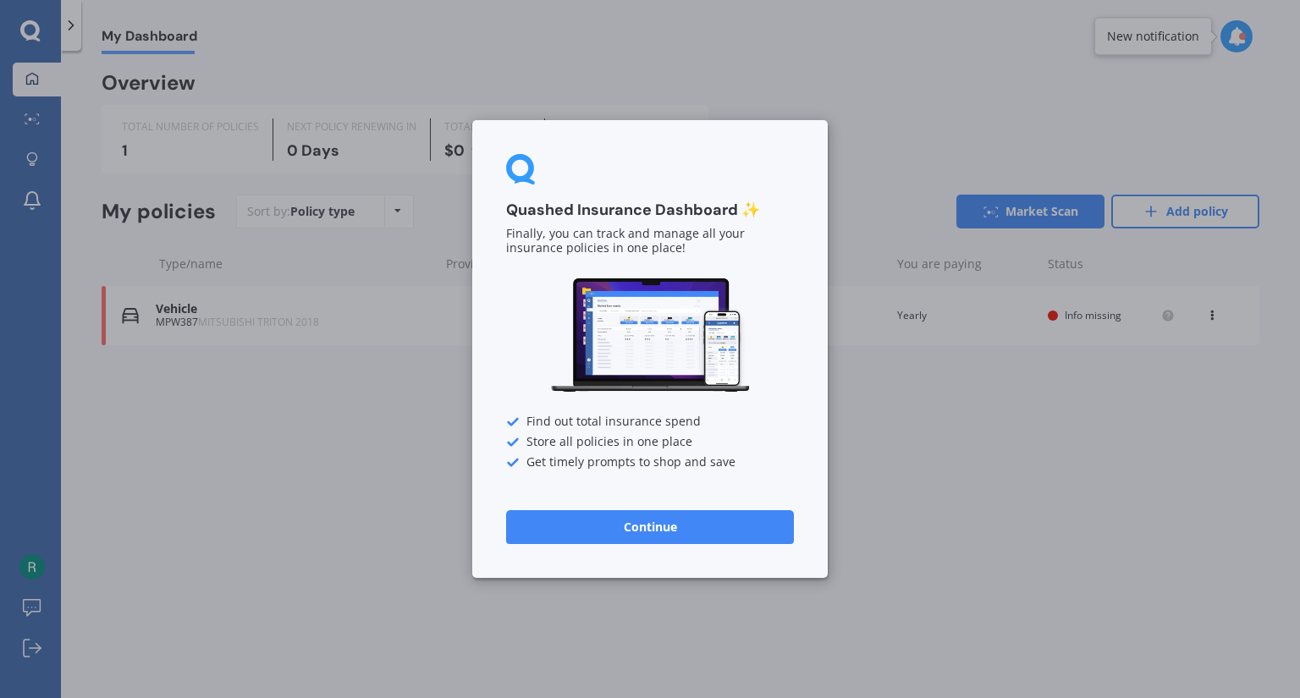
click at [576, 500] on div "Quashed Insurance Dashboard ✨ Finally, you can track and manage all your insura…" at bounding box center [650, 349] width 356 height 458
click at [620, 522] on button "Continue" at bounding box center [650, 528] width 288 height 34
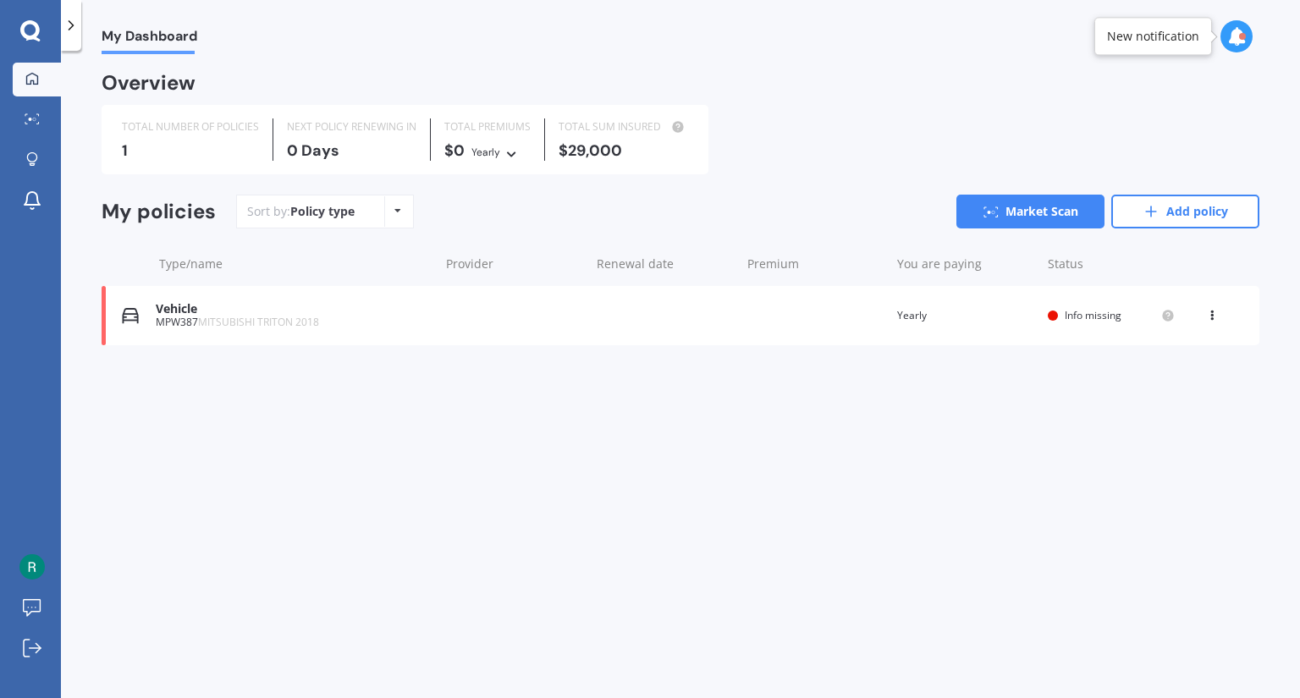
click at [351, 312] on div "Vehicle" at bounding box center [293, 309] width 275 height 14
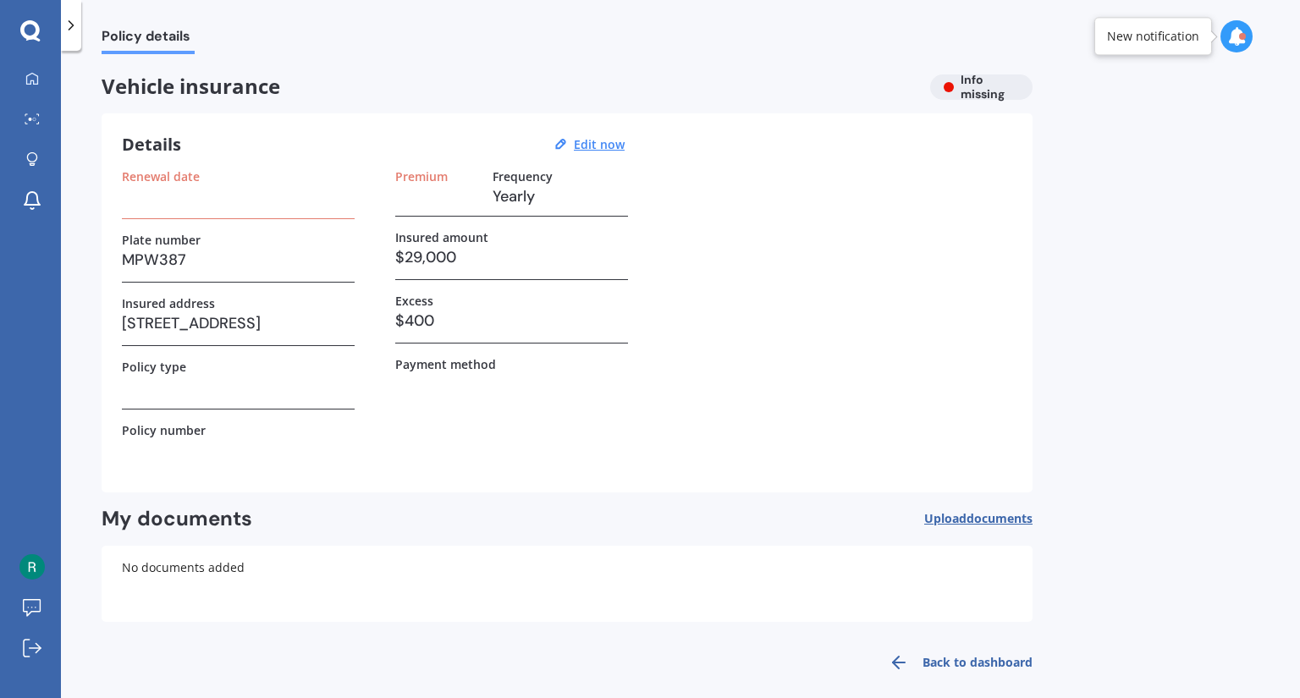
scroll to position [14, 0]
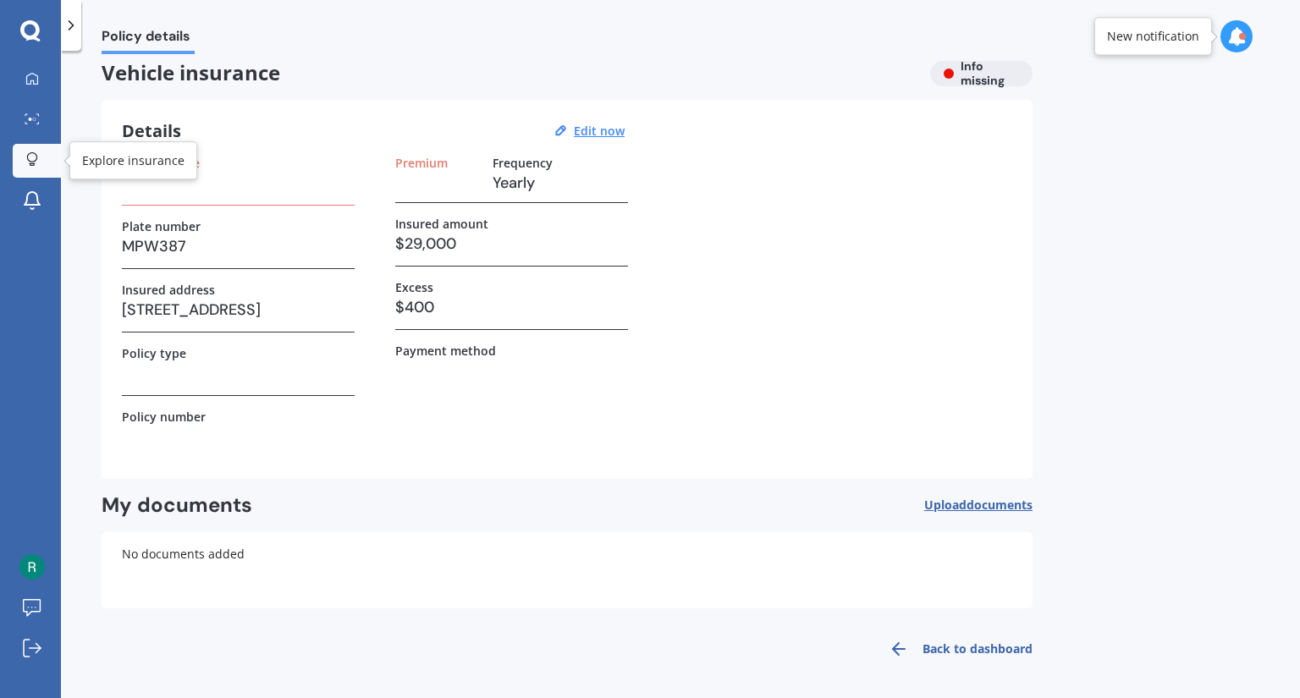
click at [29, 159] on icon at bounding box center [32, 159] width 12 height 14
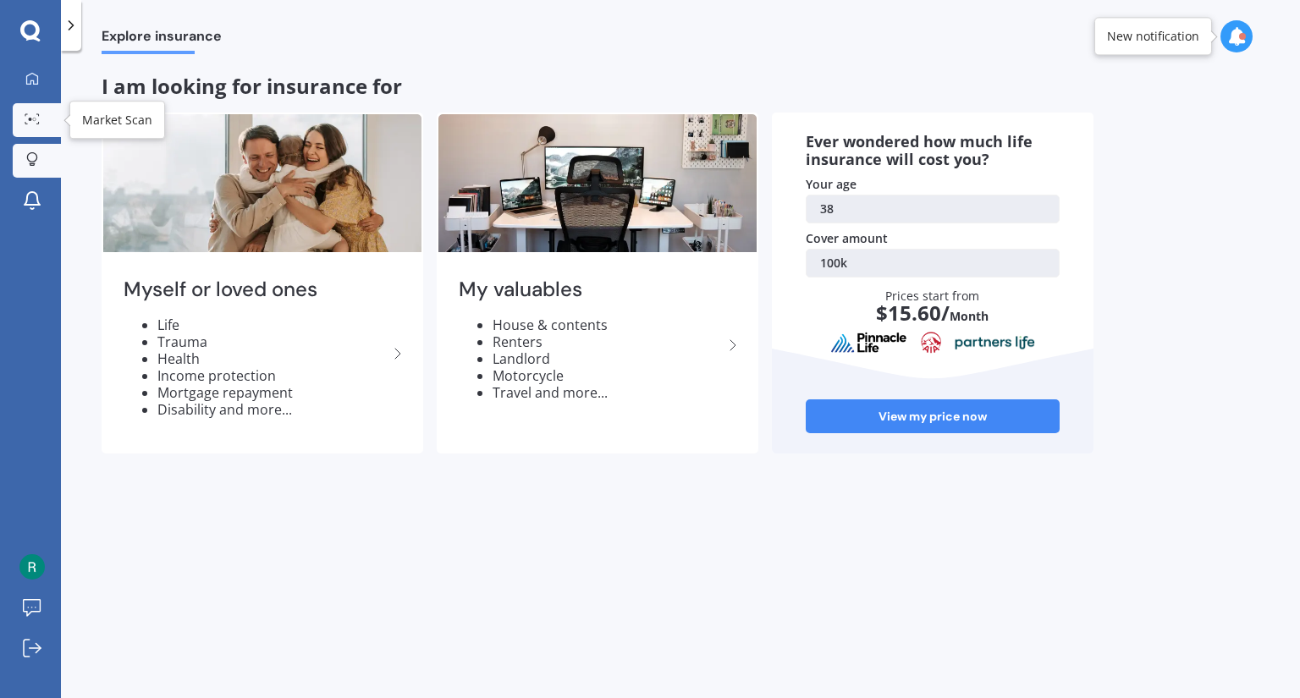
click at [18, 115] on link "Market Scan" at bounding box center [37, 120] width 48 height 34
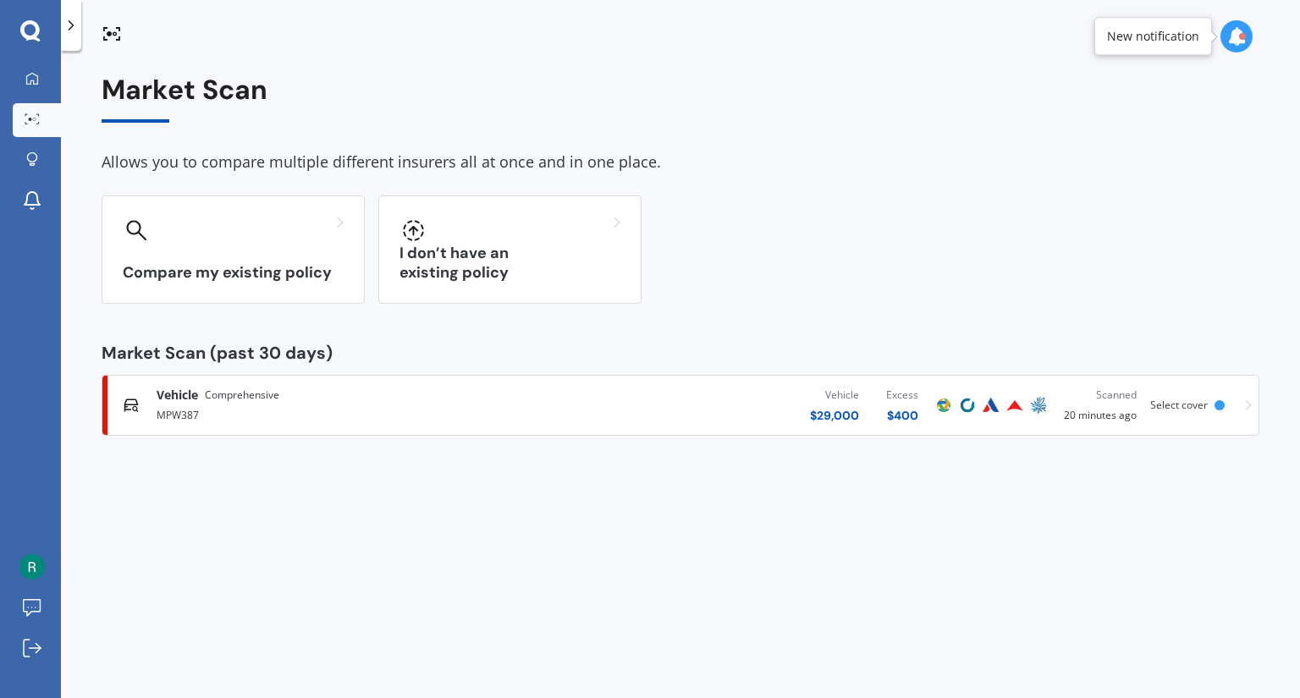
click at [171, 422] on div "MPW387" at bounding box center [342, 414] width 371 height 20
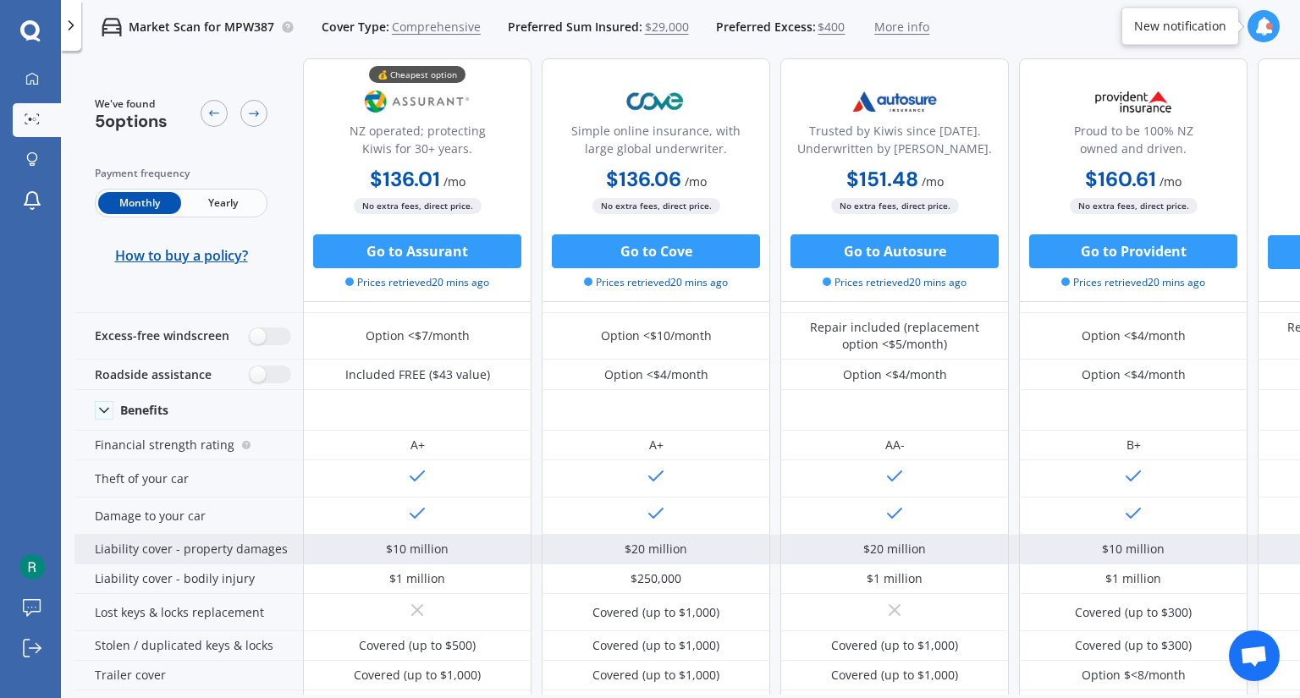
scroll to position [13, 0]
